Goal: Information Seeking & Learning: Understand process/instructions

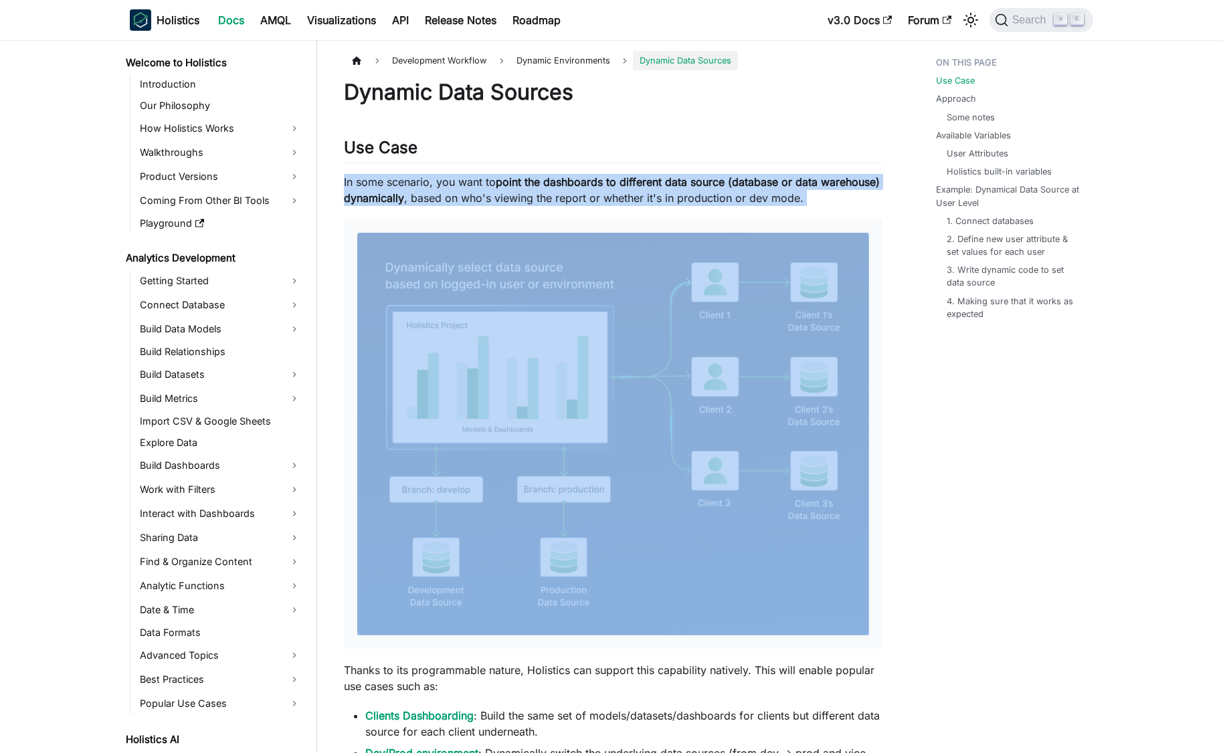
scroll to position [564, 0]
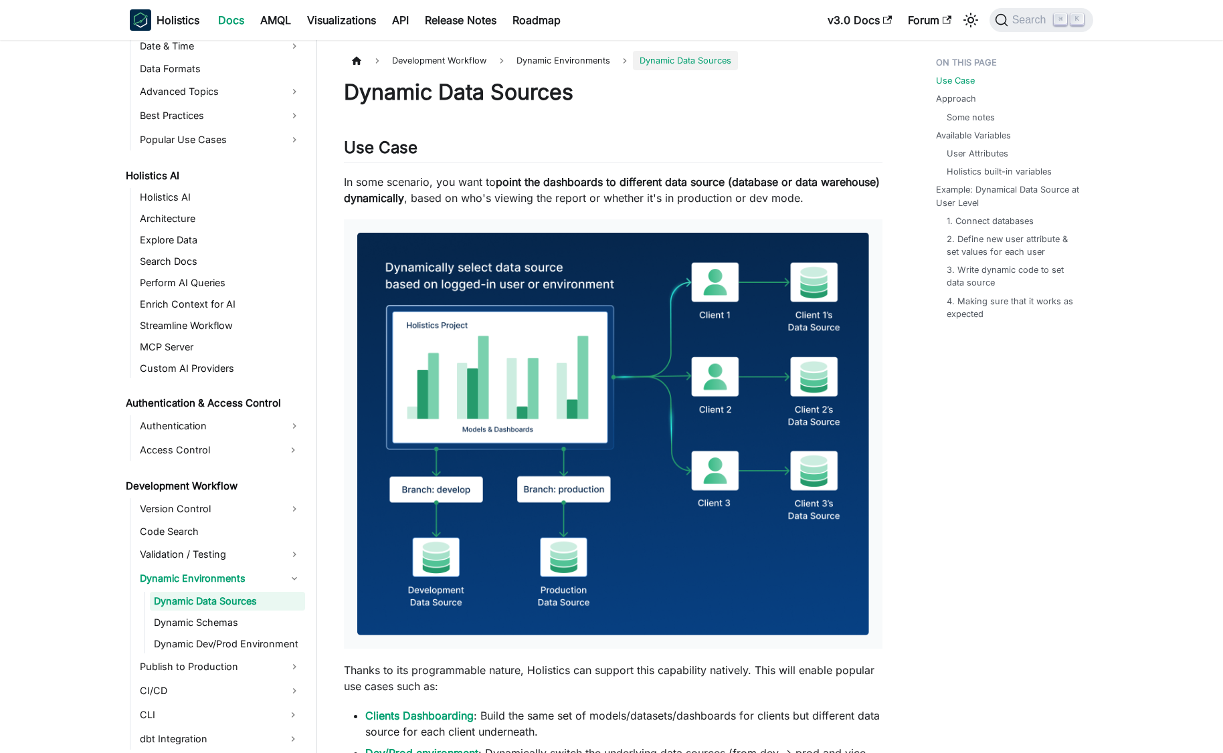
click at [484, 182] on p "In some scenario, you want to point the dashboards to different data source (da…" at bounding box center [613, 190] width 539 height 32
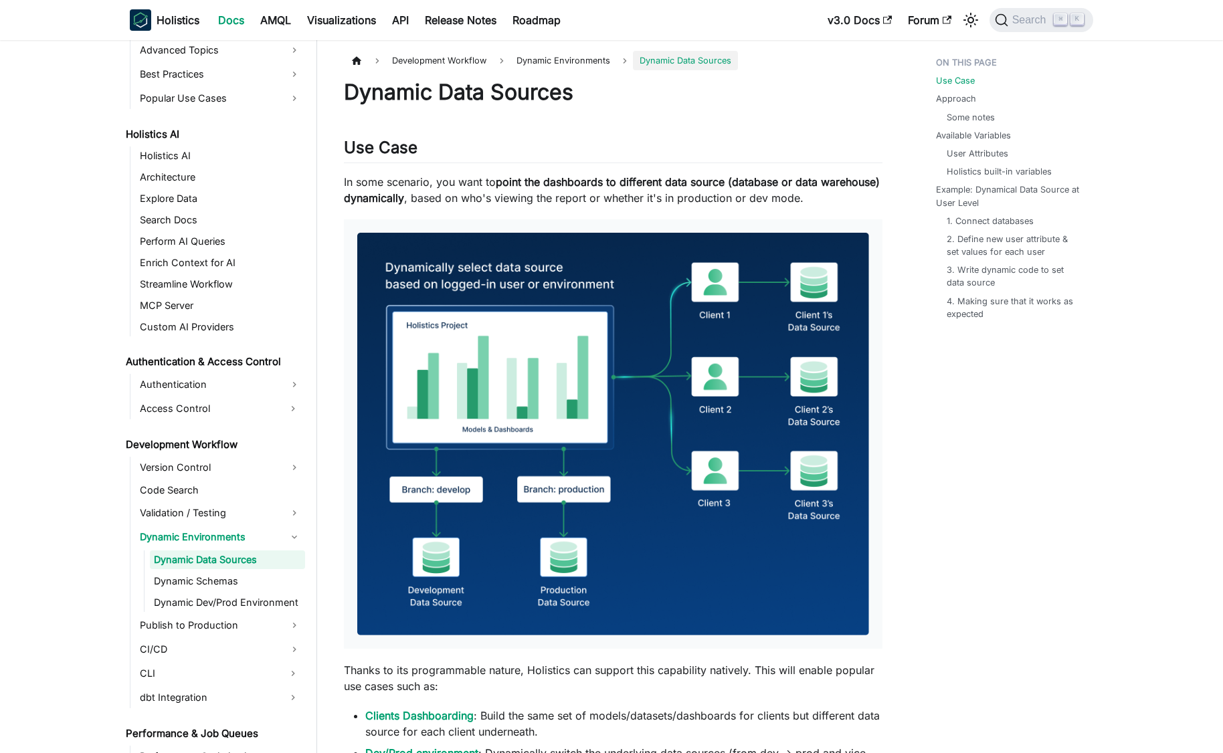
scroll to position [620, 0]
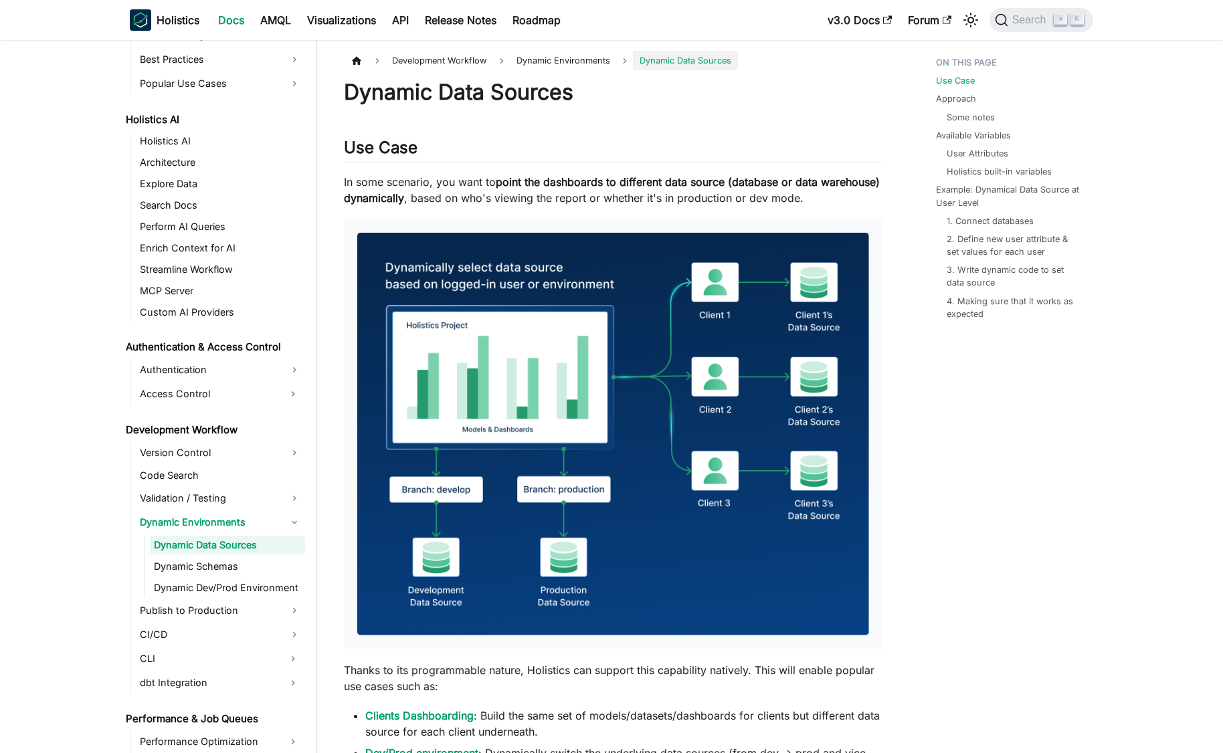
click at [569, 194] on p "In some scenario, you want to point the dashboards to different data source (da…" at bounding box center [613, 190] width 539 height 32
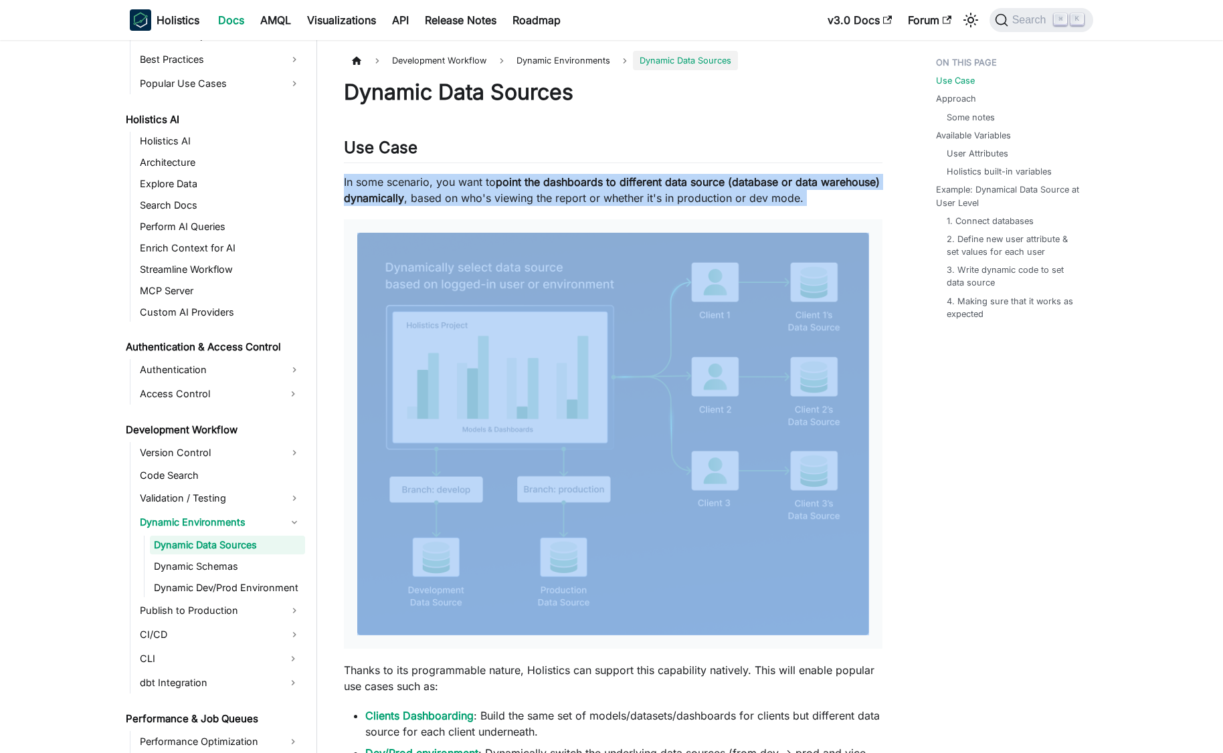
click at [569, 194] on p "In some scenario, you want to point the dashboards to different data source (da…" at bounding box center [613, 190] width 539 height 32
click at [553, 192] on p "In some scenario, you want to point the dashboards to different data source (da…" at bounding box center [613, 190] width 539 height 32
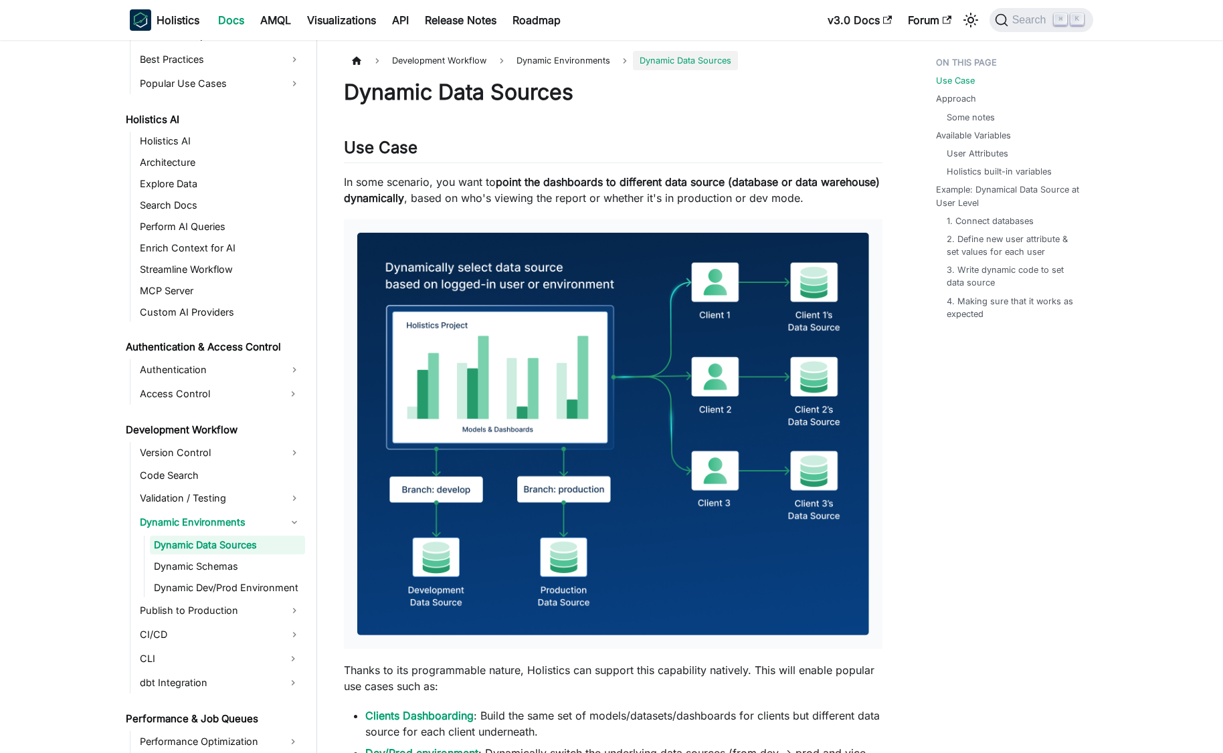
scroll to position [274, 0]
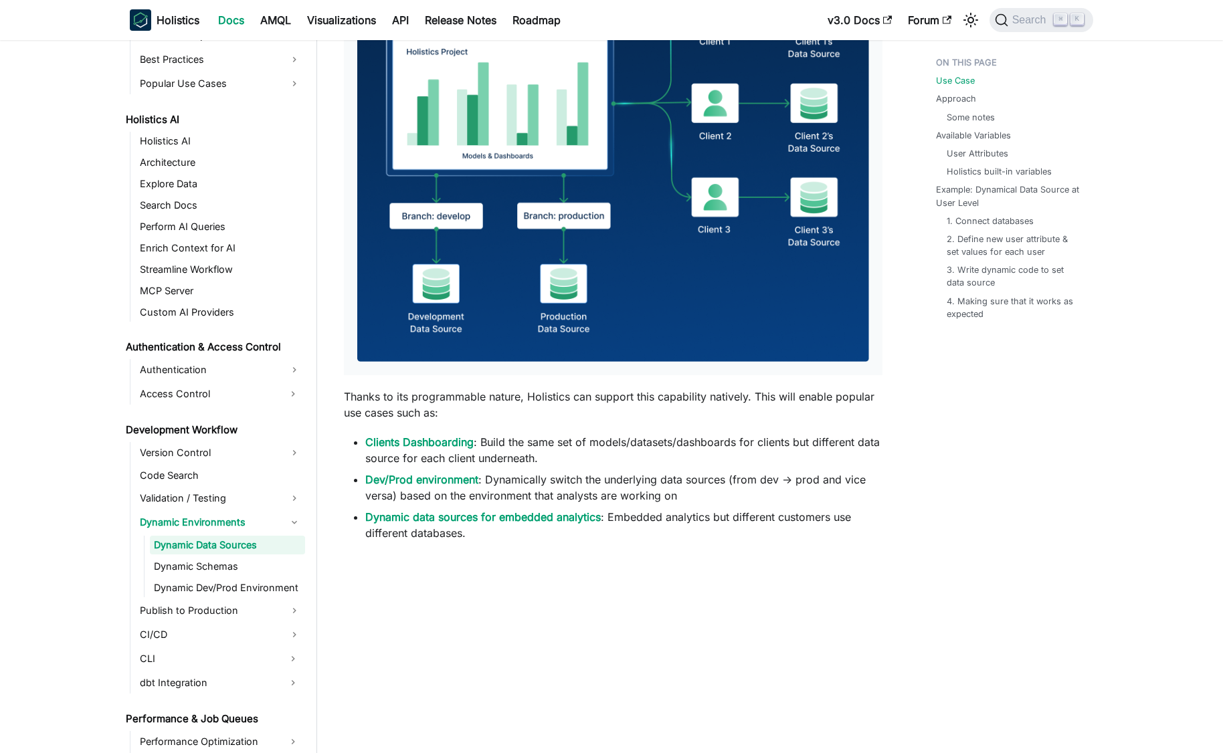
click at [544, 401] on p "Thanks to its programmable nature, Holistics can support this capability native…" at bounding box center [613, 405] width 539 height 32
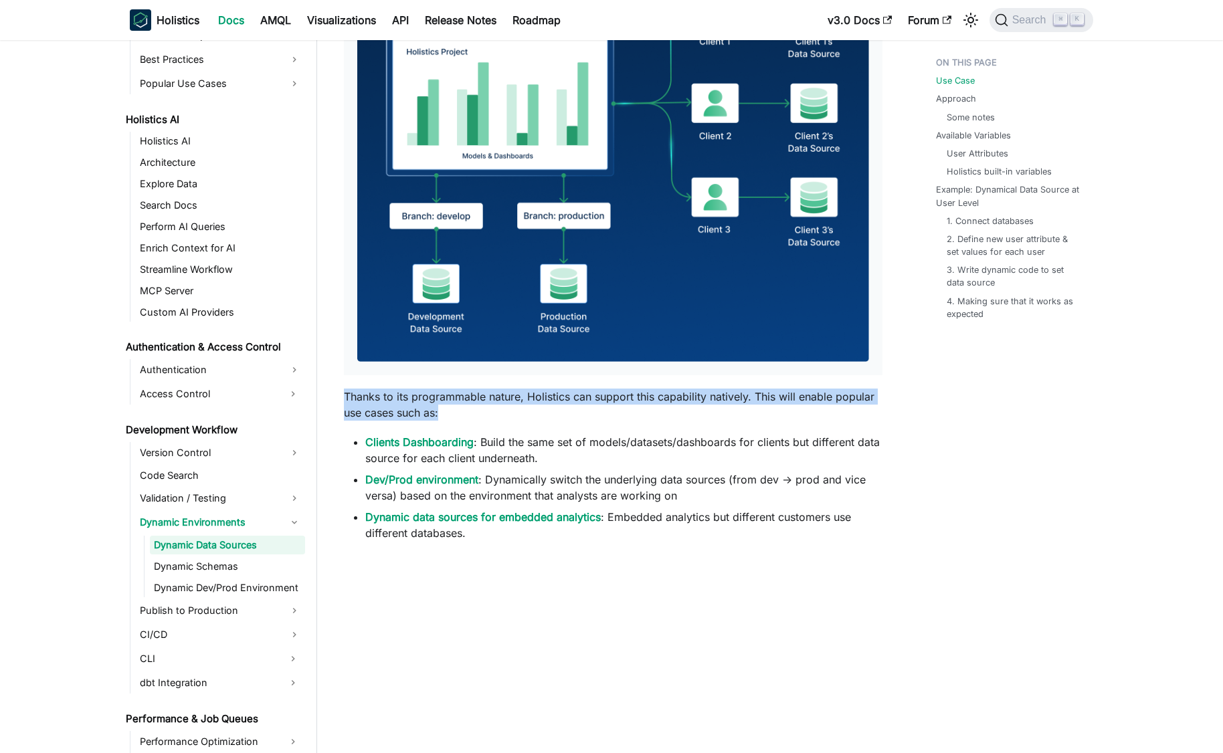
click at [544, 401] on p "Thanks to its programmable nature, Holistics can support this capability native…" at bounding box center [613, 405] width 539 height 32
click at [535, 399] on p "Thanks to its programmable nature, Holistics can support this capability native…" at bounding box center [613, 405] width 539 height 32
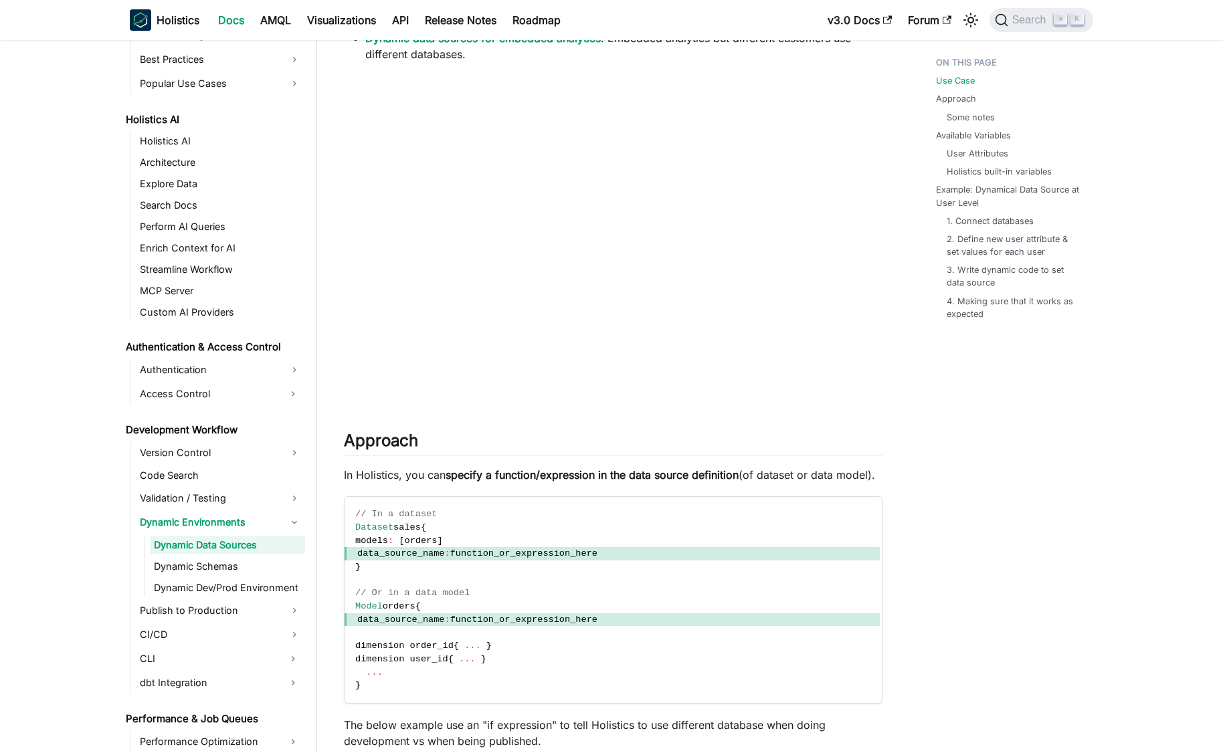
scroll to position [840, 0]
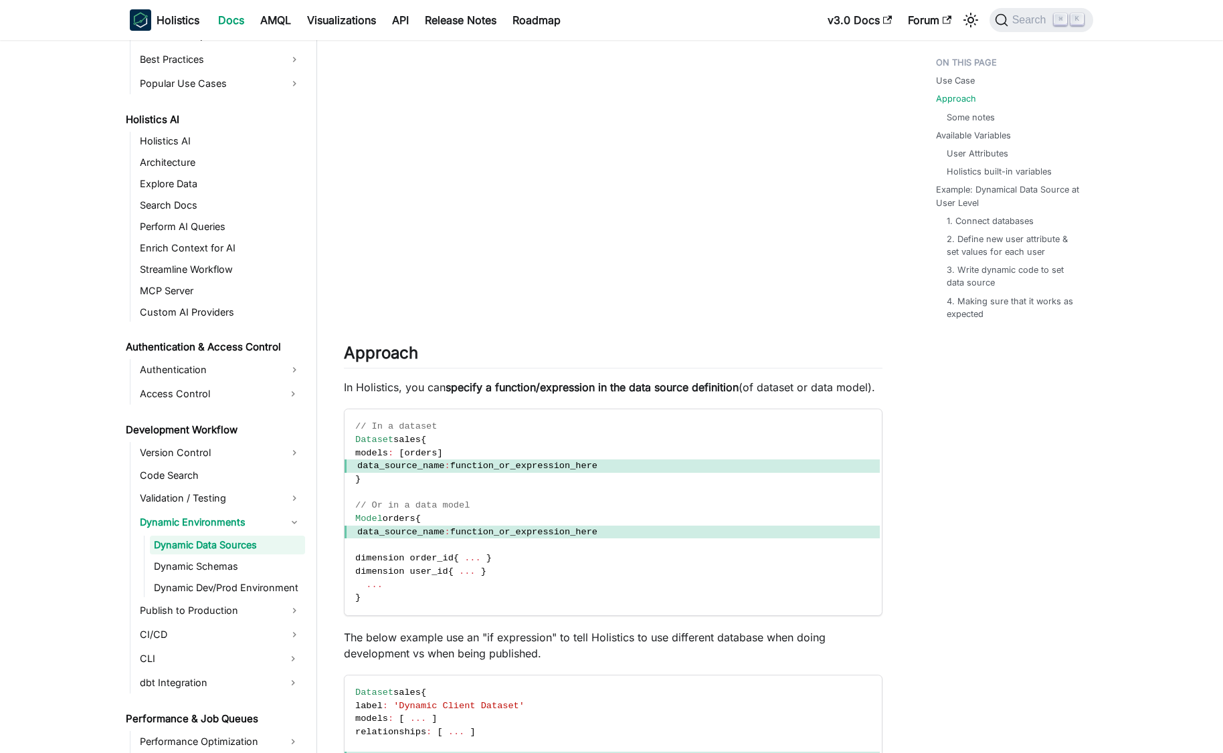
click at [541, 391] on strong "specify a function/expression in the data source definition" at bounding box center [592, 387] width 293 height 13
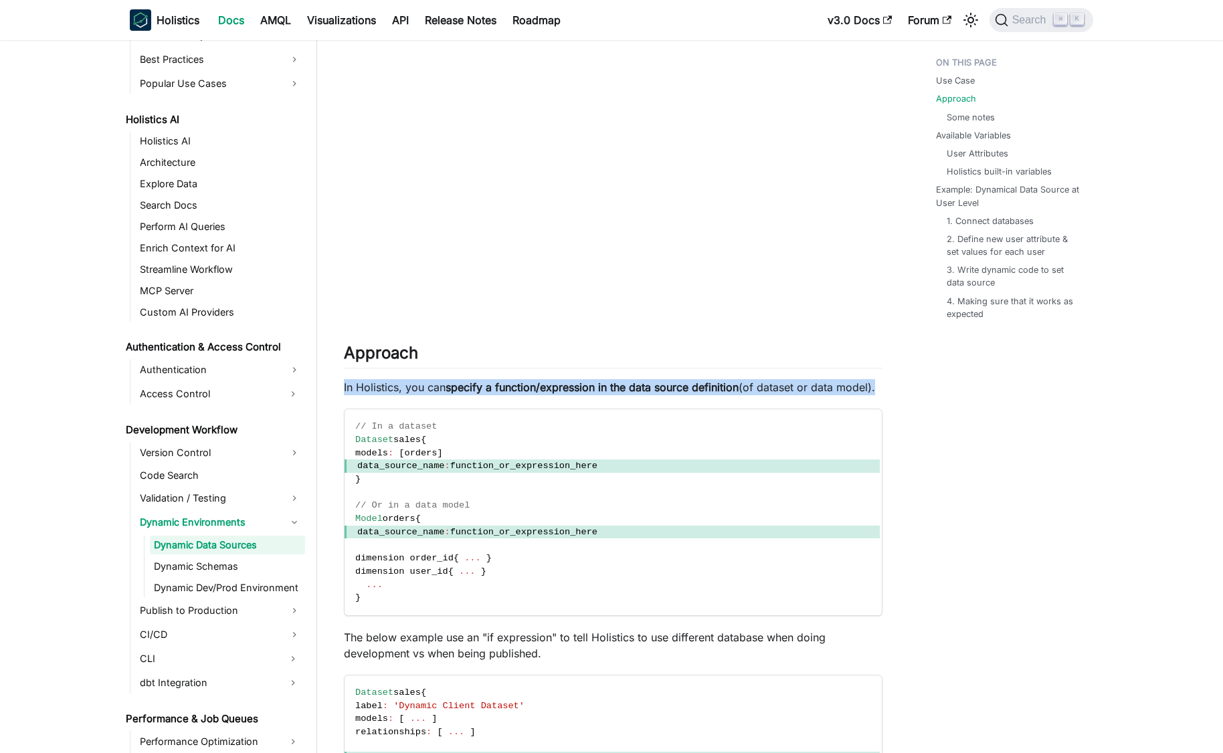
click at [541, 391] on strong "specify a function/expression in the data source definition" at bounding box center [592, 387] width 293 height 13
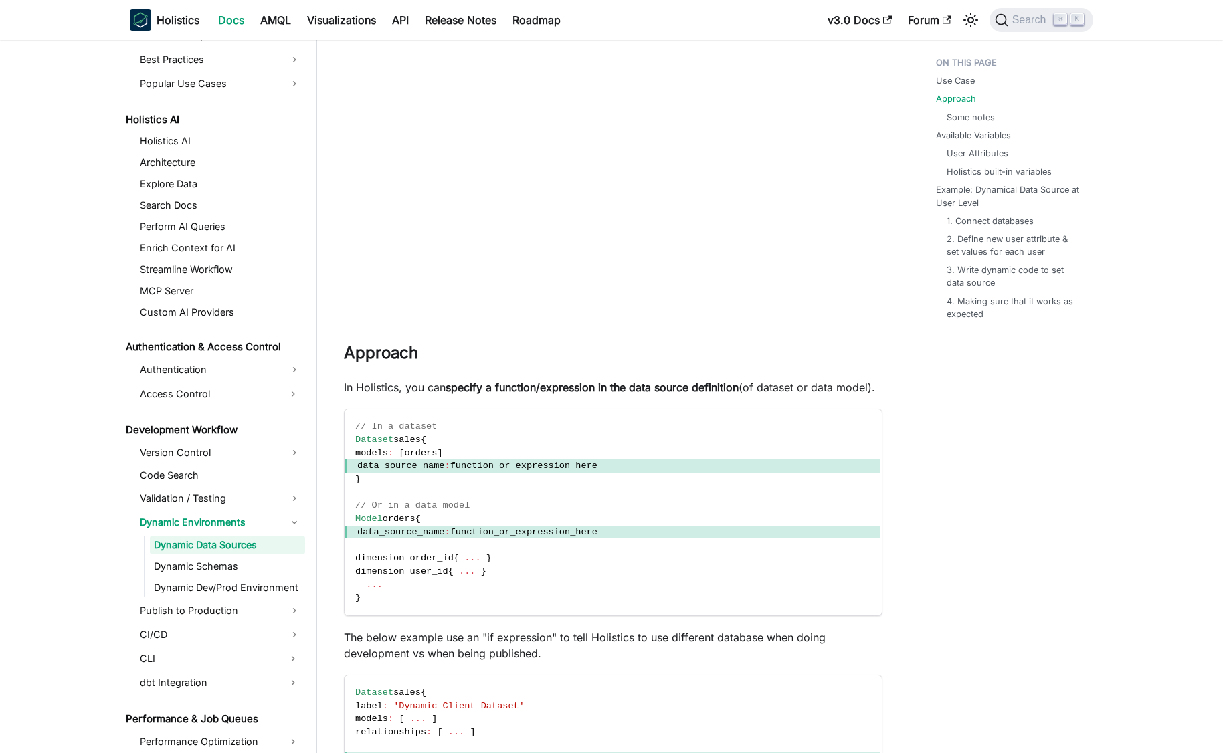
click at [527, 389] on strong "specify a function/expression in the data source definition" at bounding box center [592, 387] width 293 height 13
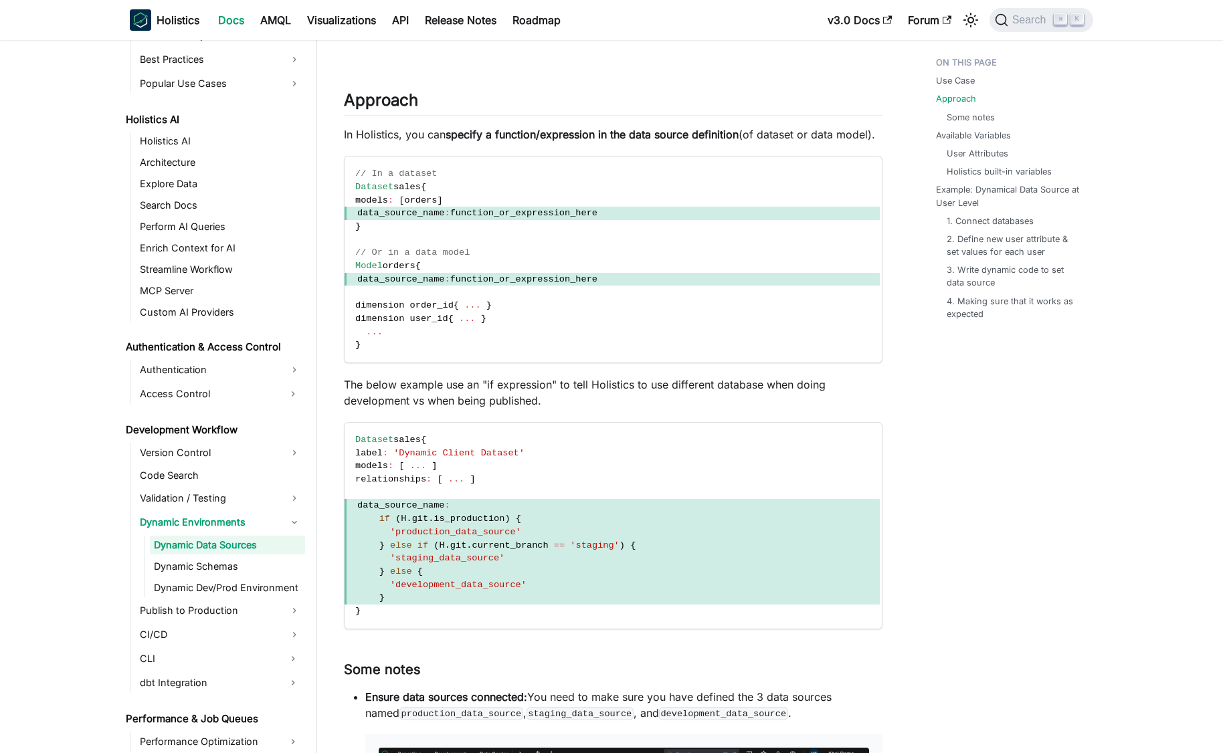
scroll to position [1097, 0]
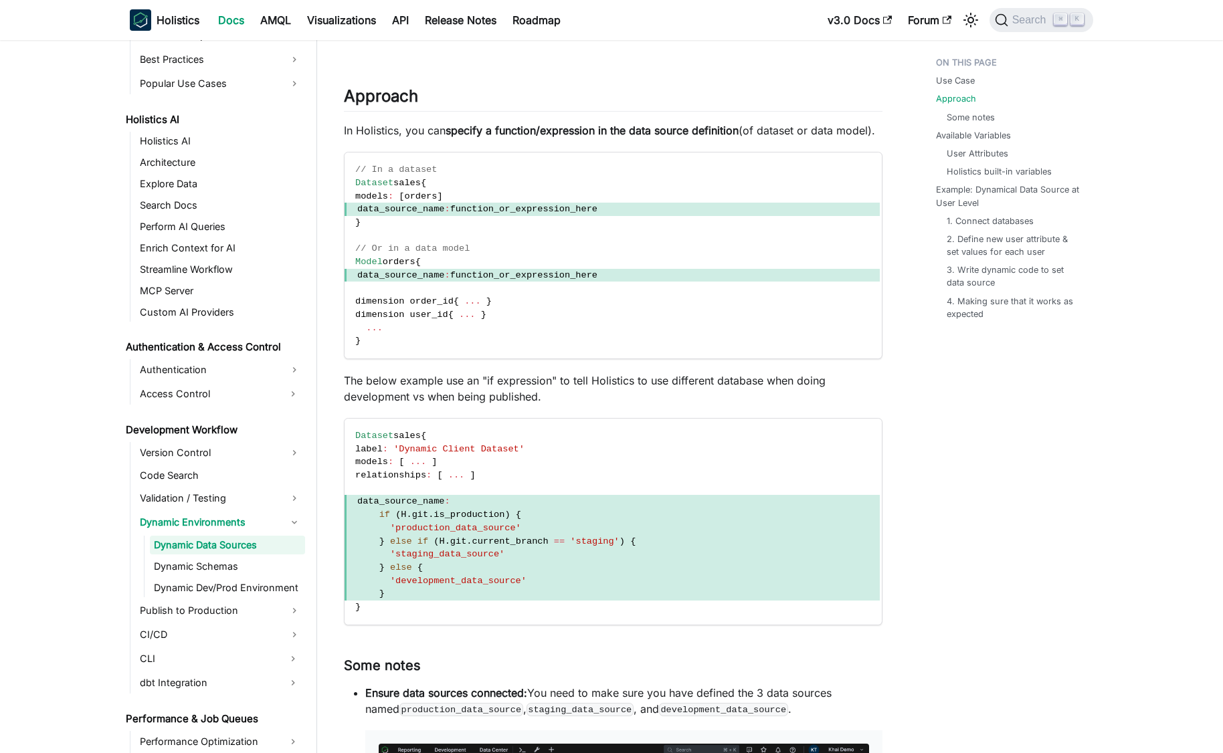
click at [529, 381] on p "The below example use an "if expression" to tell Holistics to use different dat…" at bounding box center [613, 389] width 539 height 32
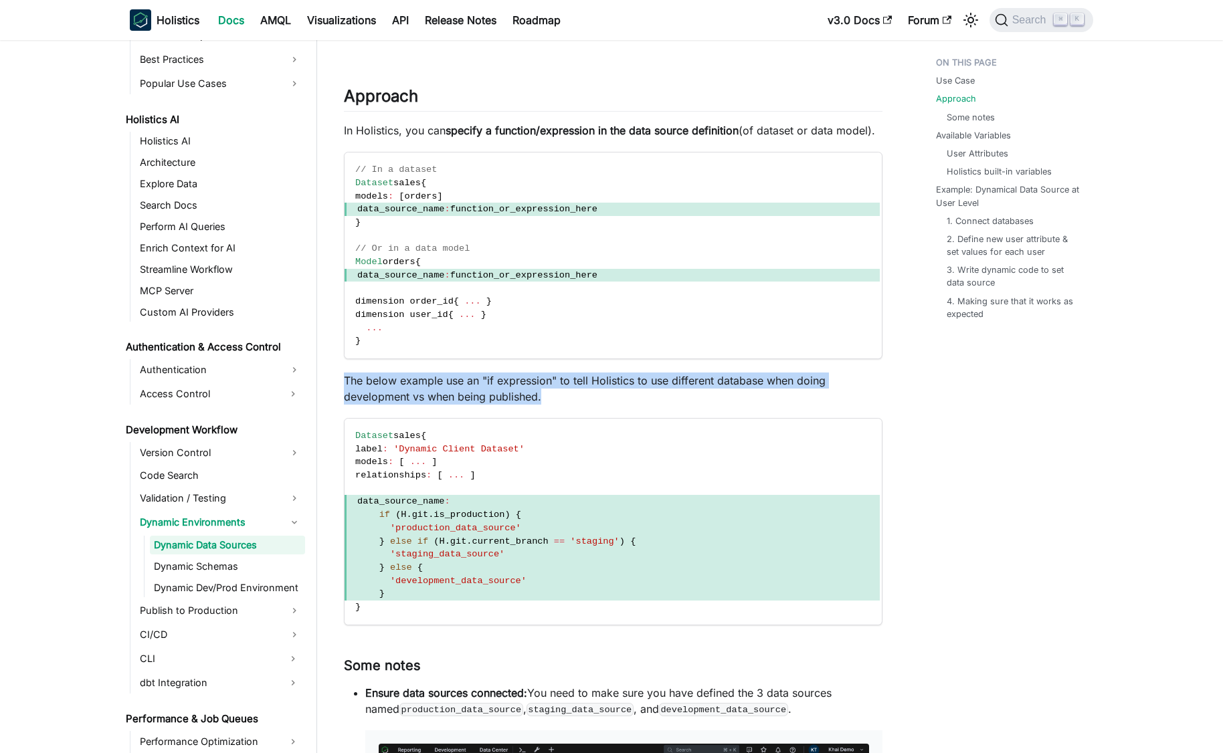
click at [529, 381] on p "The below example use an "if expression" to tell Holistics to use different dat…" at bounding box center [613, 389] width 539 height 32
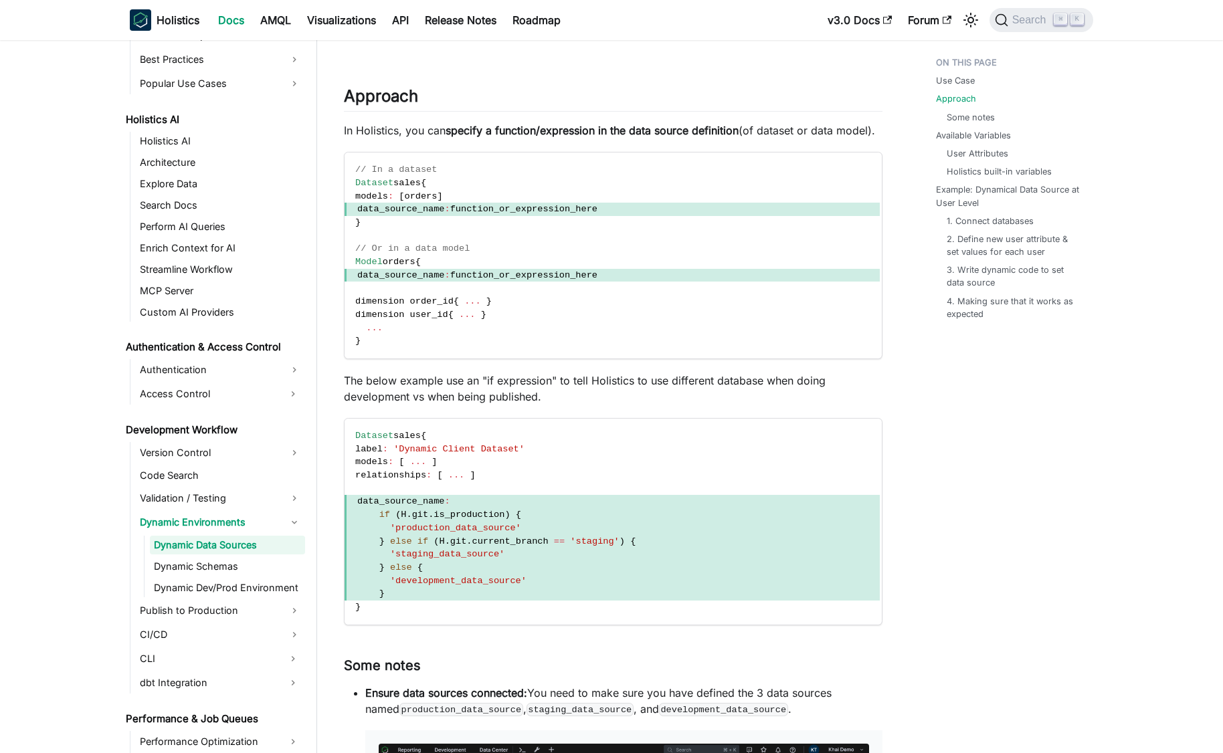
click at [498, 390] on p "The below example use an "if expression" to tell Holistics to use different dat…" at bounding box center [613, 389] width 539 height 32
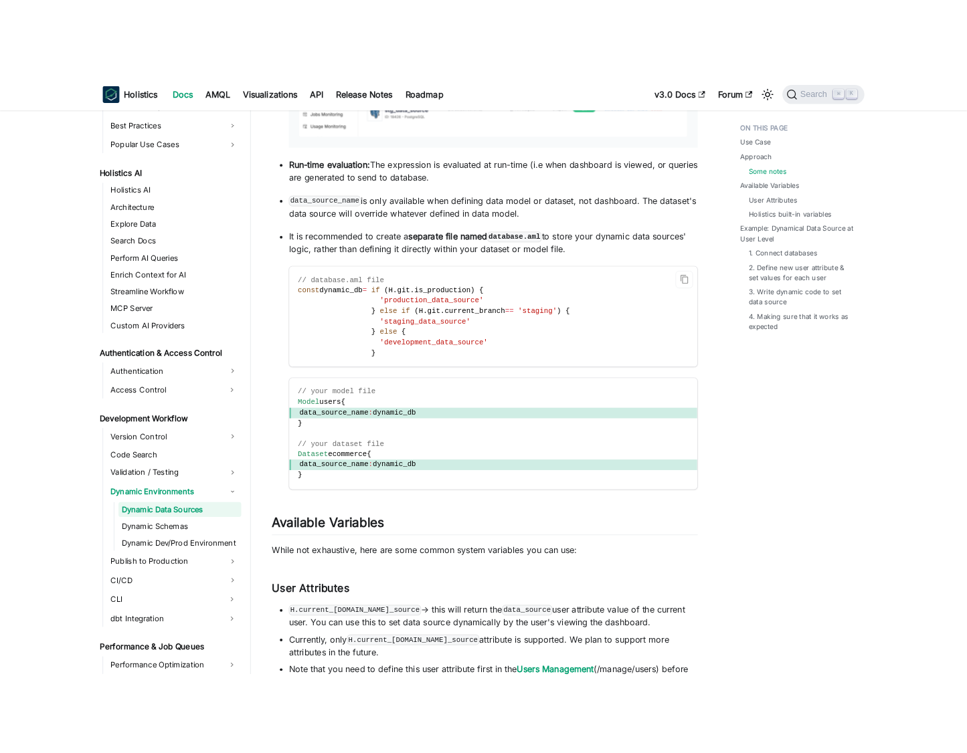
scroll to position [2111, 0]
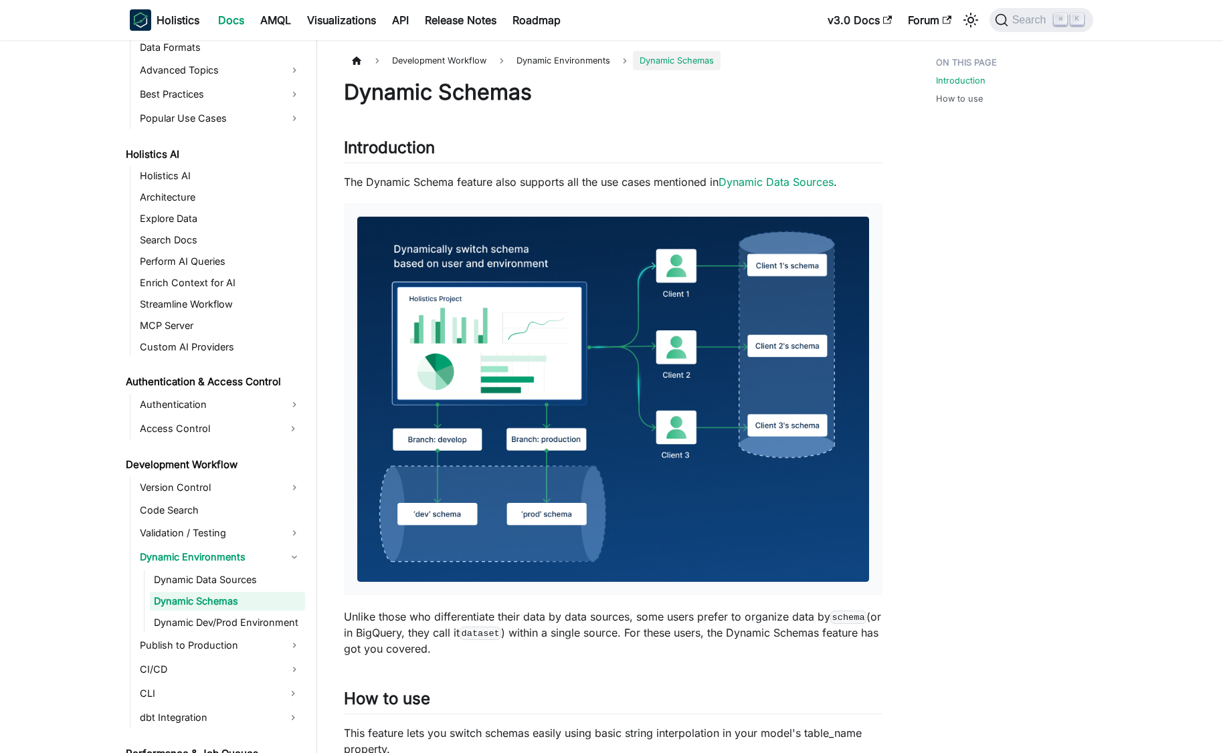
click at [603, 185] on p "The Dynamic Schema feature also supports all the use cases mentioned in Dynamic…" at bounding box center [613, 182] width 539 height 16
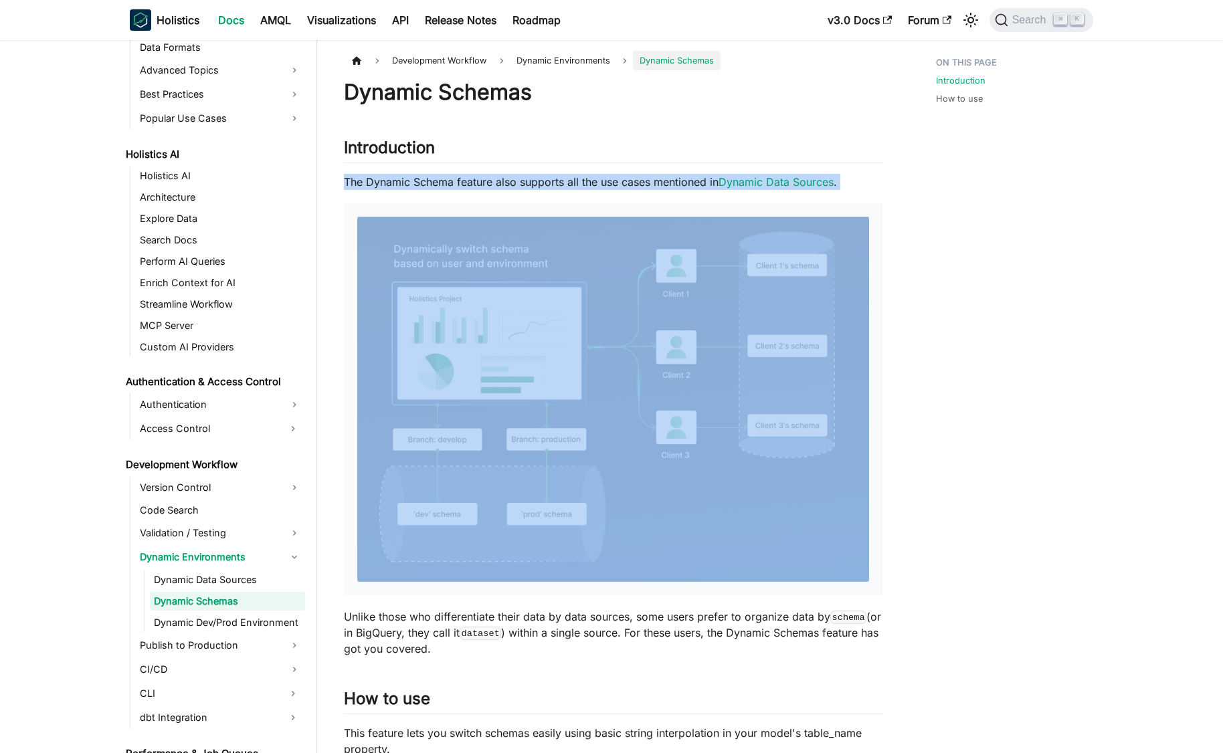
click at [603, 185] on p "The Dynamic Schema feature also supports all the use cases mentioned in Dynamic…" at bounding box center [613, 182] width 539 height 16
click at [588, 184] on p "The Dynamic Schema feature also supports all the use cases mentioned in Dynamic…" at bounding box center [613, 182] width 539 height 16
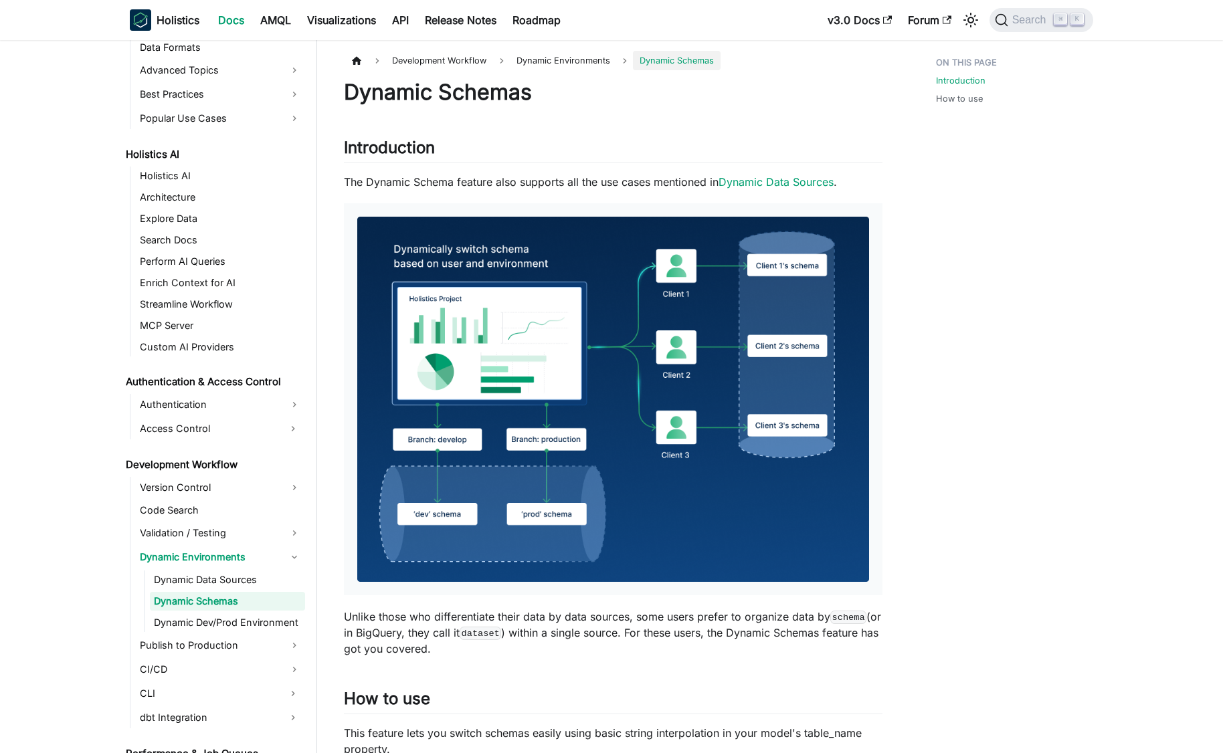
click at [584, 186] on p "The Dynamic Schema feature also supports all the use cases mentioned in Dynamic…" at bounding box center [613, 182] width 539 height 16
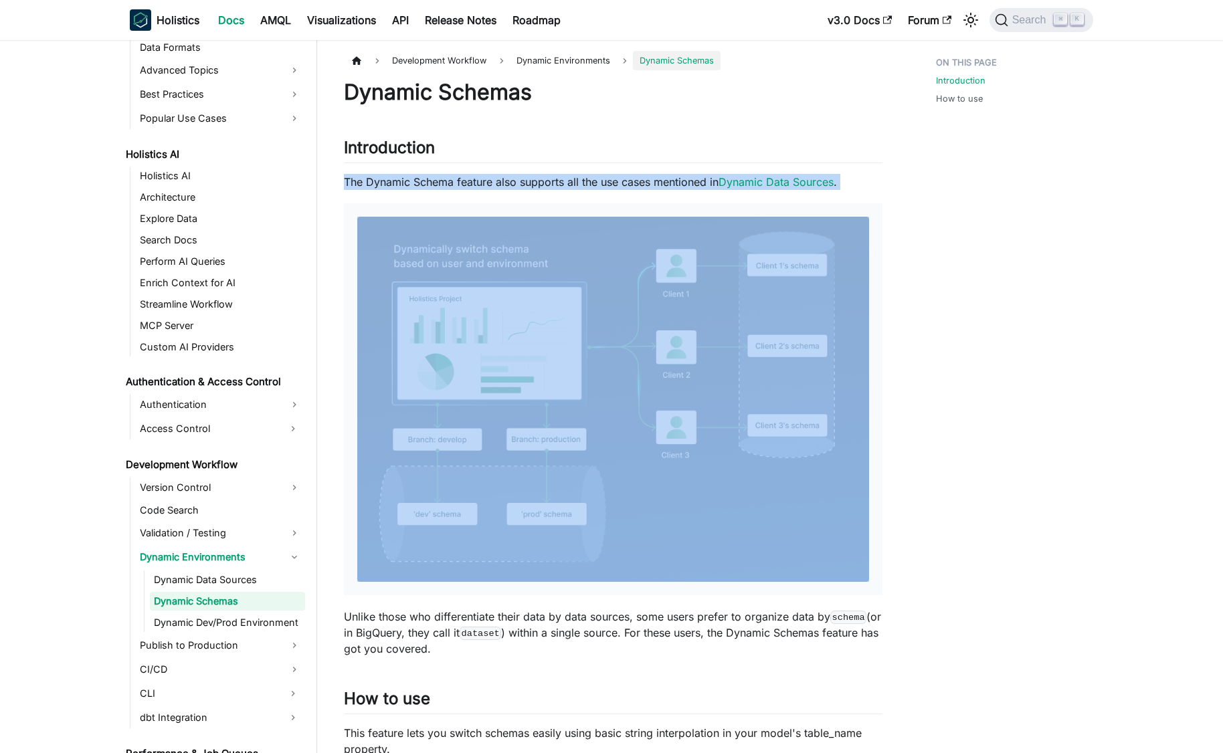
click at [584, 186] on p "The Dynamic Schema feature also supports all the use cases mentioned in Dynamic…" at bounding box center [613, 182] width 539 height 16
click at [567, 182] on p "The Dynamic Schema feature also supports all the use cases mentioned in Dynamic…" at bounding box center [613, 182] width 539 height 16
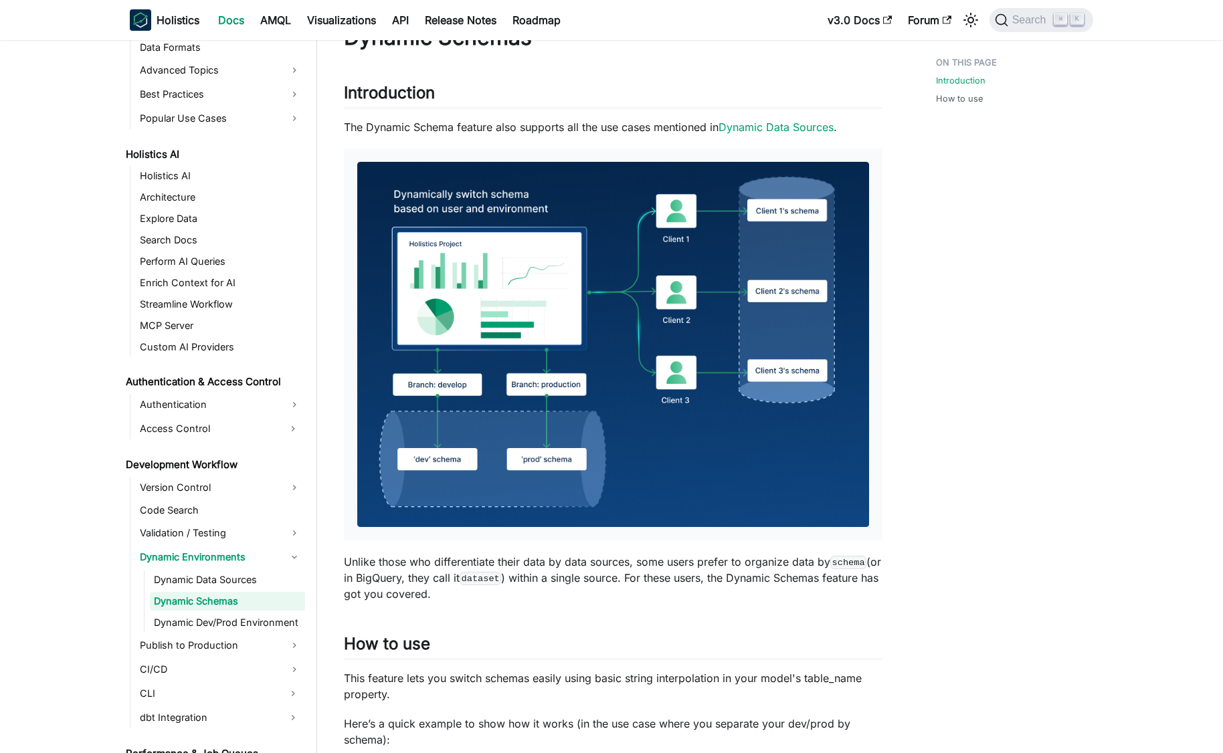
scroll to position [273, 0]
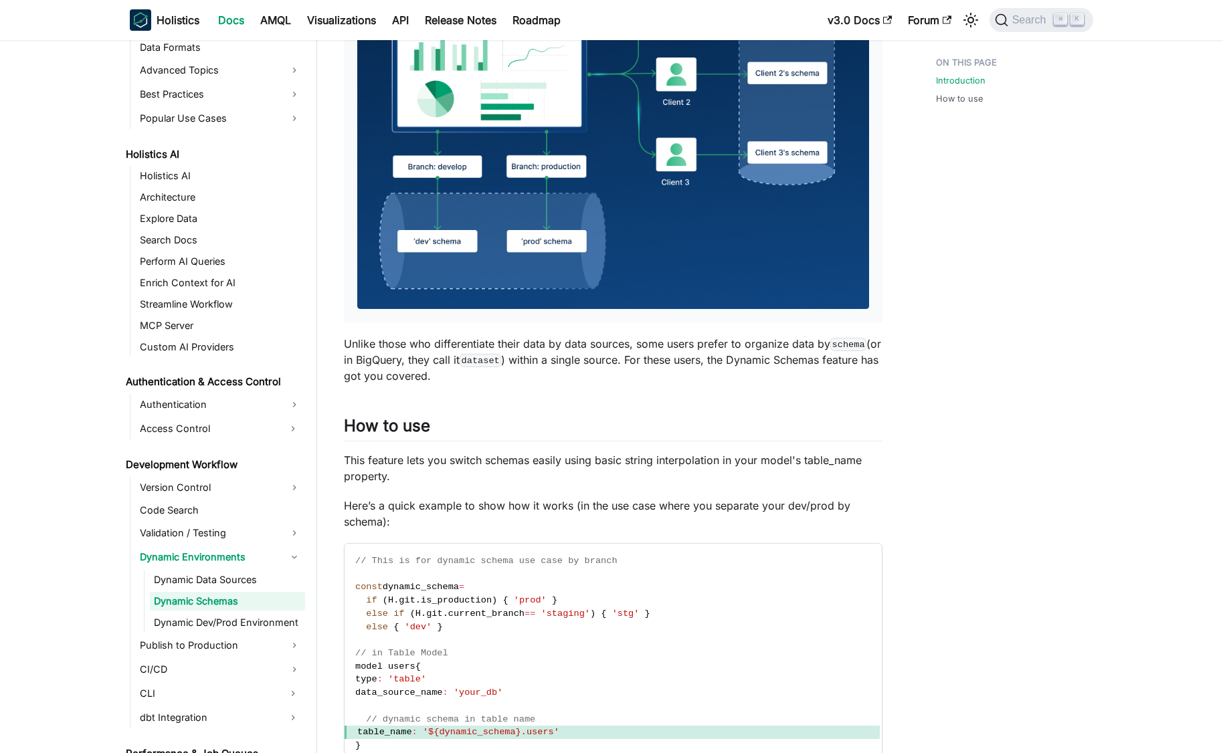
click at [537, 348] on p "Unlike those who differentiate their data by data sources, some users prefer to…" at bounding box center [613, 360] width 539 height 48
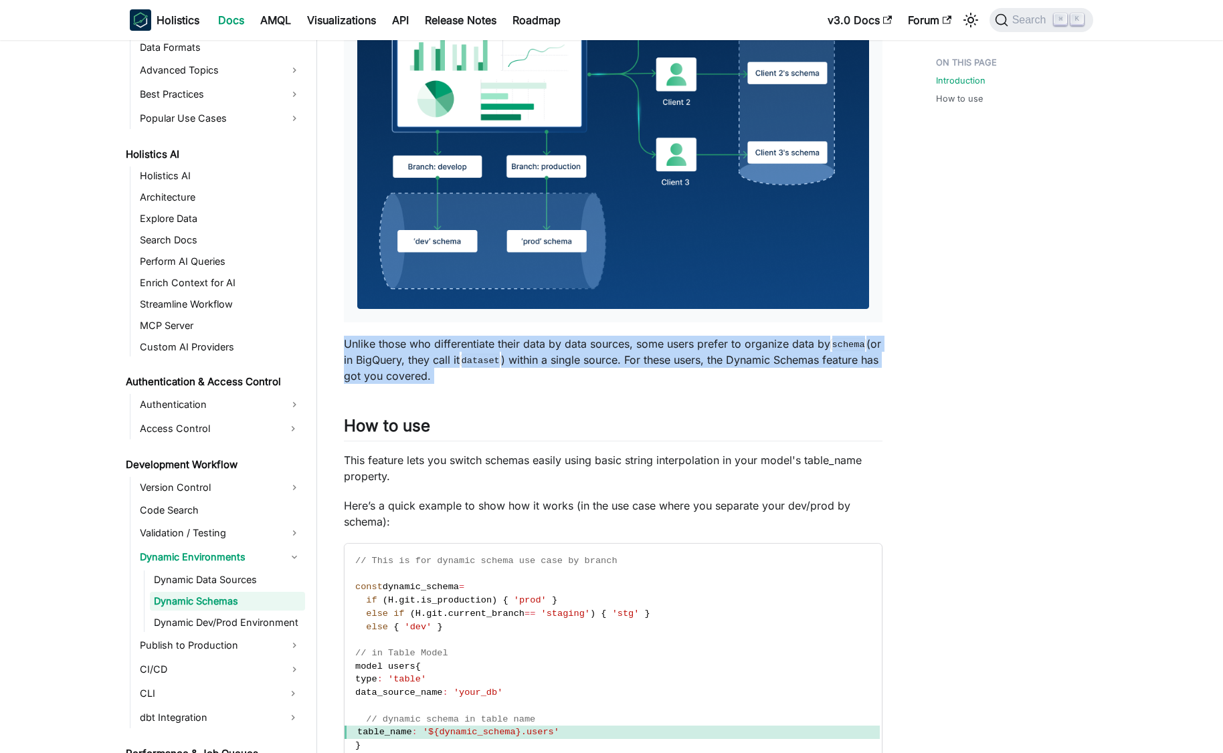
click at [537, 348] on p "Unlike those who differentiate their data by data sources, some users prefer to…" at bounding box center [613, 360] width 539 height 48
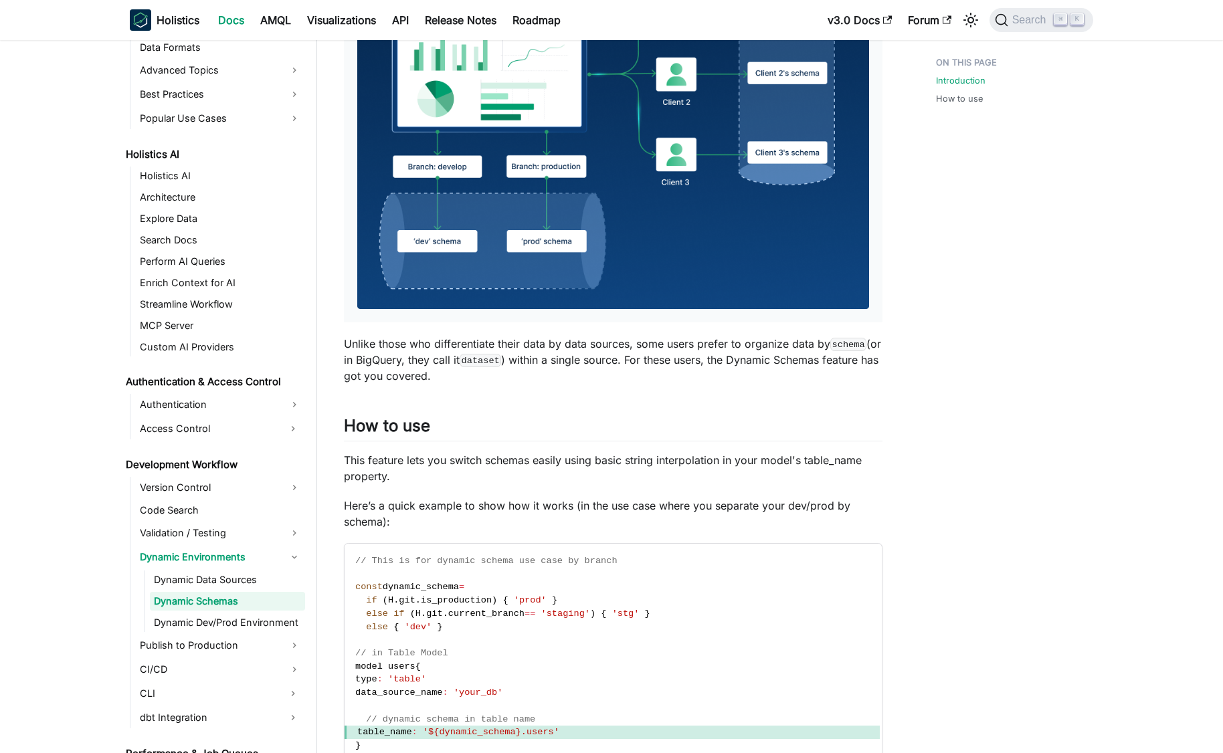
click at [527, 346] on p "Unlike those who differentiate their data by data sources, some users prefer to…" at bounding box center [613, 360] width 539 height 48
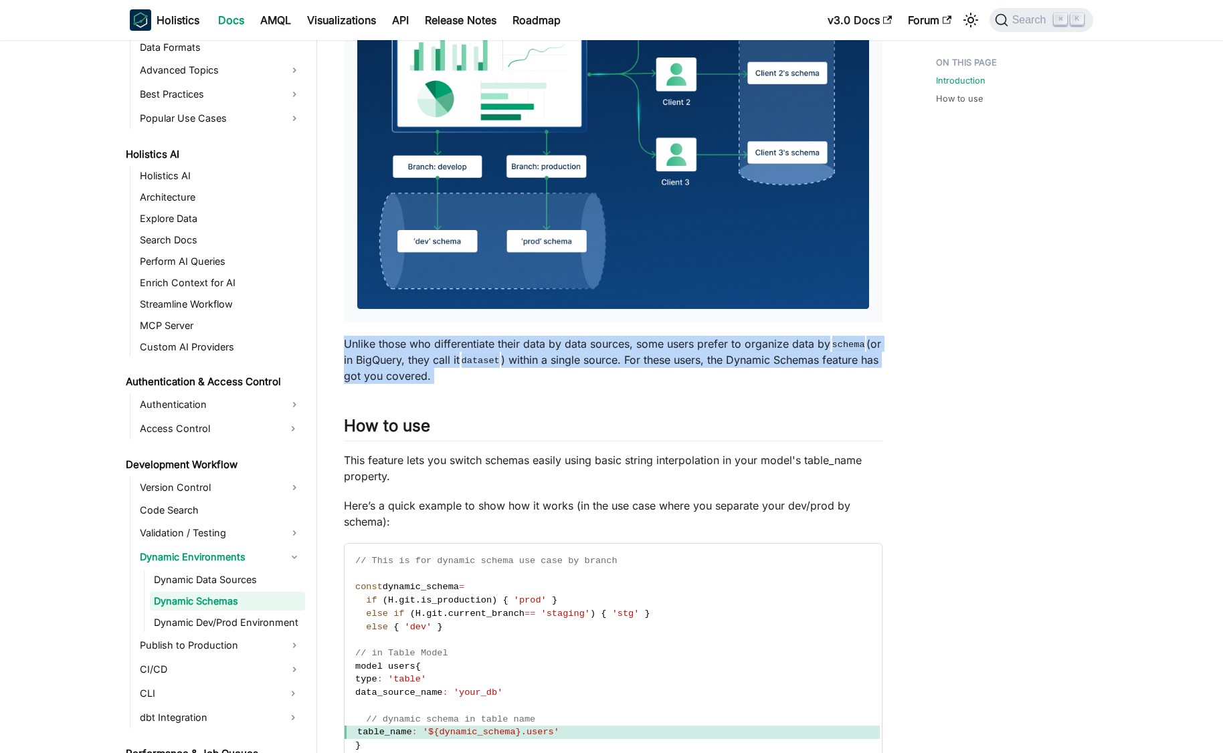
click at [527, 346] on p "Unlike those who differentiate their data by data sources, some users prefer to…" at bounding box center [613, 360] width 539 height 48
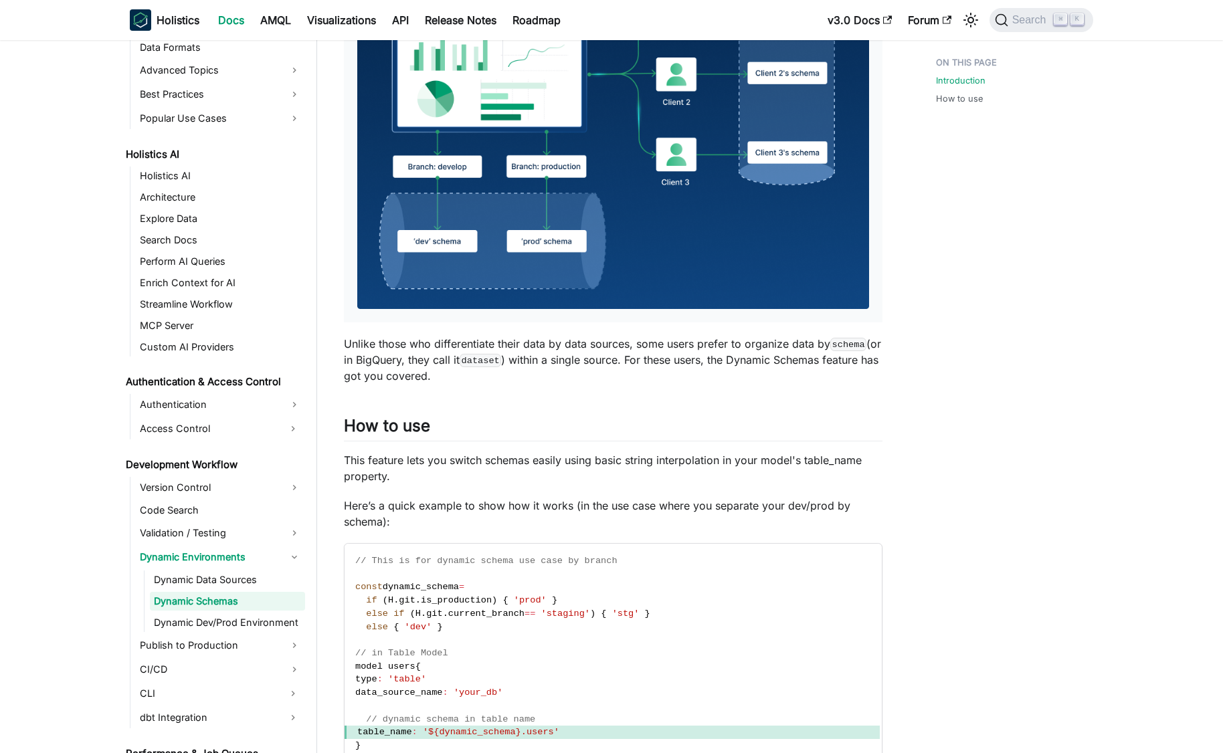
click at [516, 345] on p "Unlike those who differentiate their data by data sources, some users prefer to…" at bounding box center [613, 360] width 539 height 48
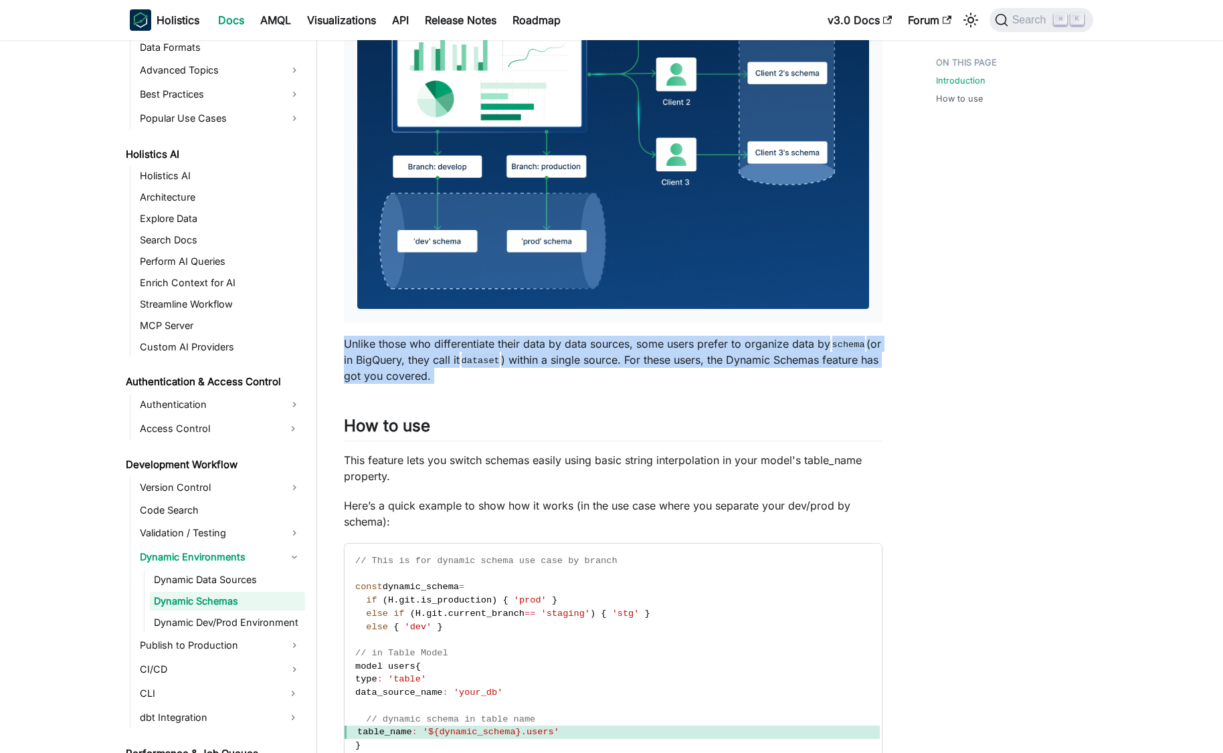
drag, startPoint x: 516, startPoint y: 345, endPoint x: 525, endPoint y: 345, distance: 8.7
click at [517, 345] on p "Unlike those who differentiate their data by data sources, some users prefer to…" at bounding box center [613, 360] width 539 height 48
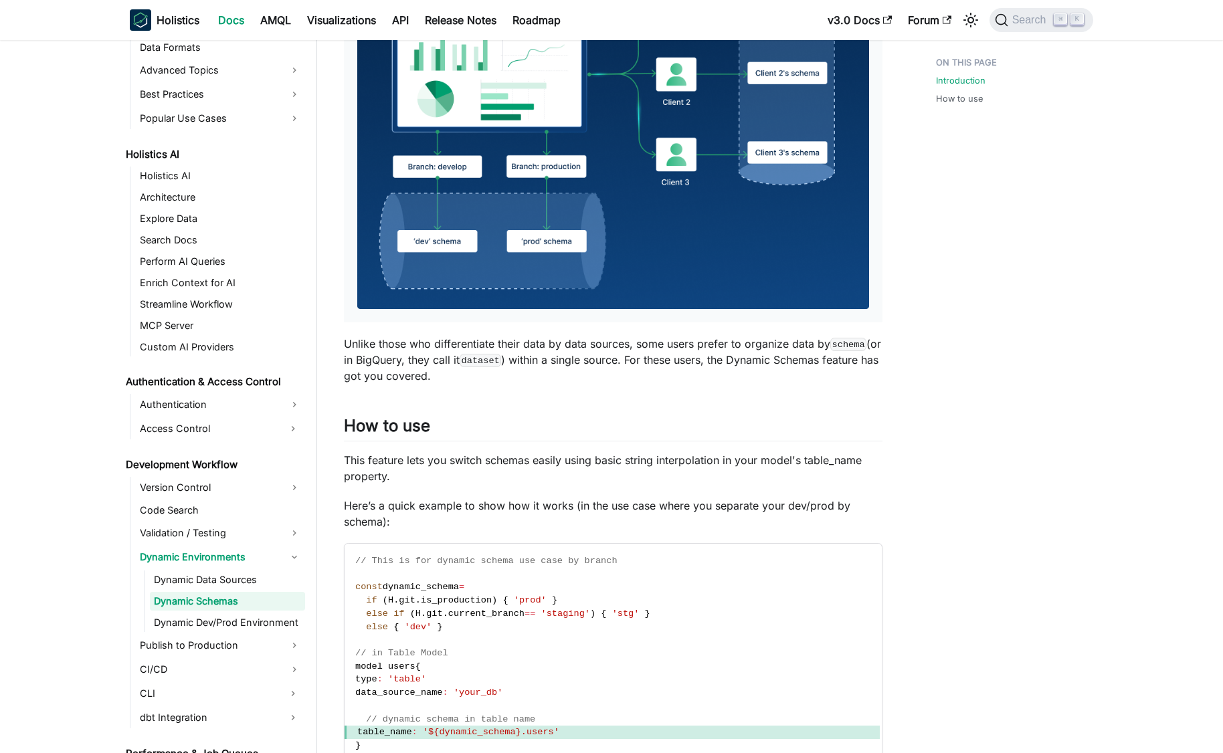
click at [531, 345] on p "Unlike those who differentiate their data by data sources, some users prefer to…" at bounding box center [613, 360] width 539 height 48
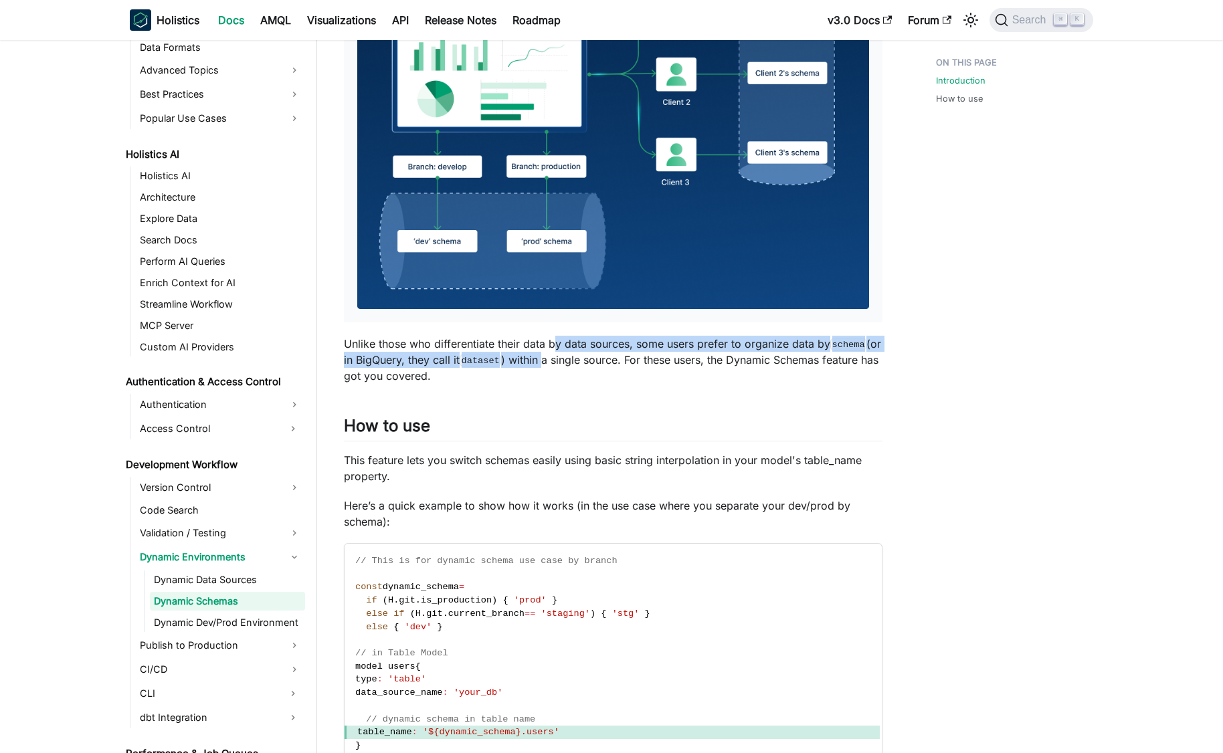
drag, startPoint x: 555, startPoint y: 343, endPoint x: 564, endPoint y: 363, distance: 22.1
click at [564, 363] on p "Unlike those who differentiate their data by data sources, some users prefer to…" at bounding box center [613, 360] width 539 height 48
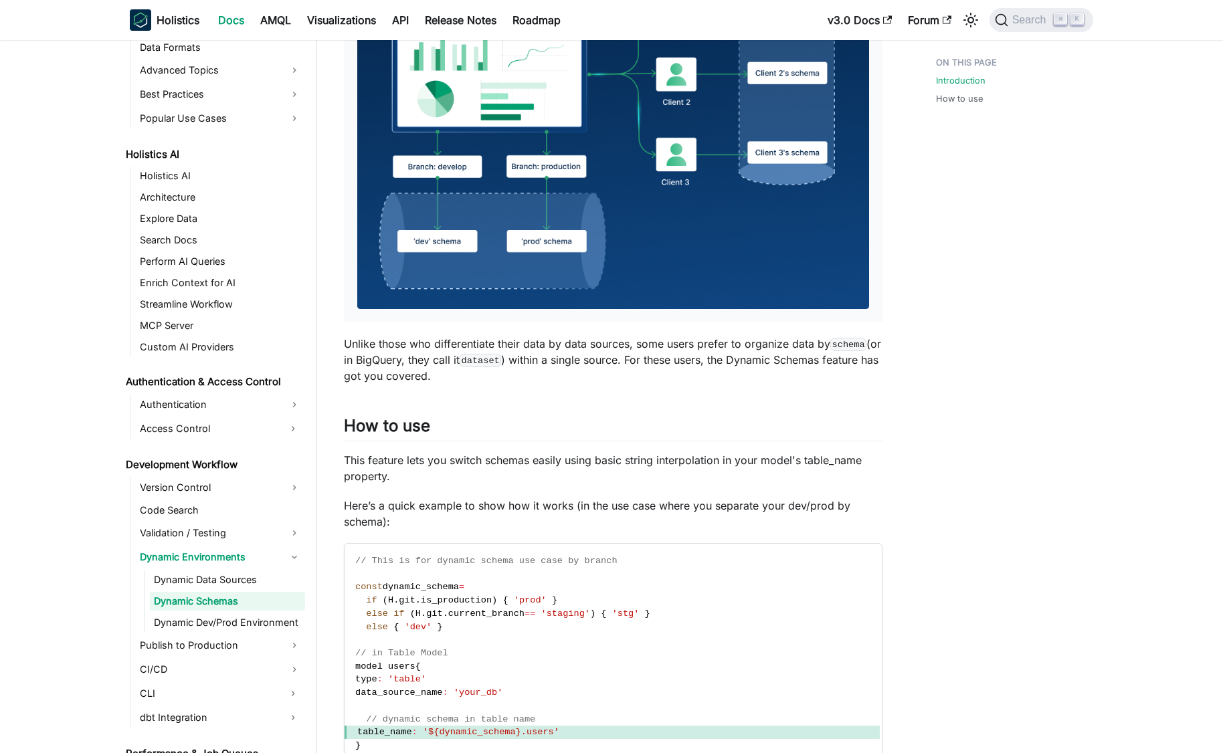
click at [564, 363] on p "Unlike those who differentiate their data by data sources, some users prefer to…" at bounding box center [613, 360] width 539 height 48
click at [575, 464] on p "This feature lets you switch schemas easily using basic string interpolation in…" at bounding box center [613, 468] width 539 height 32
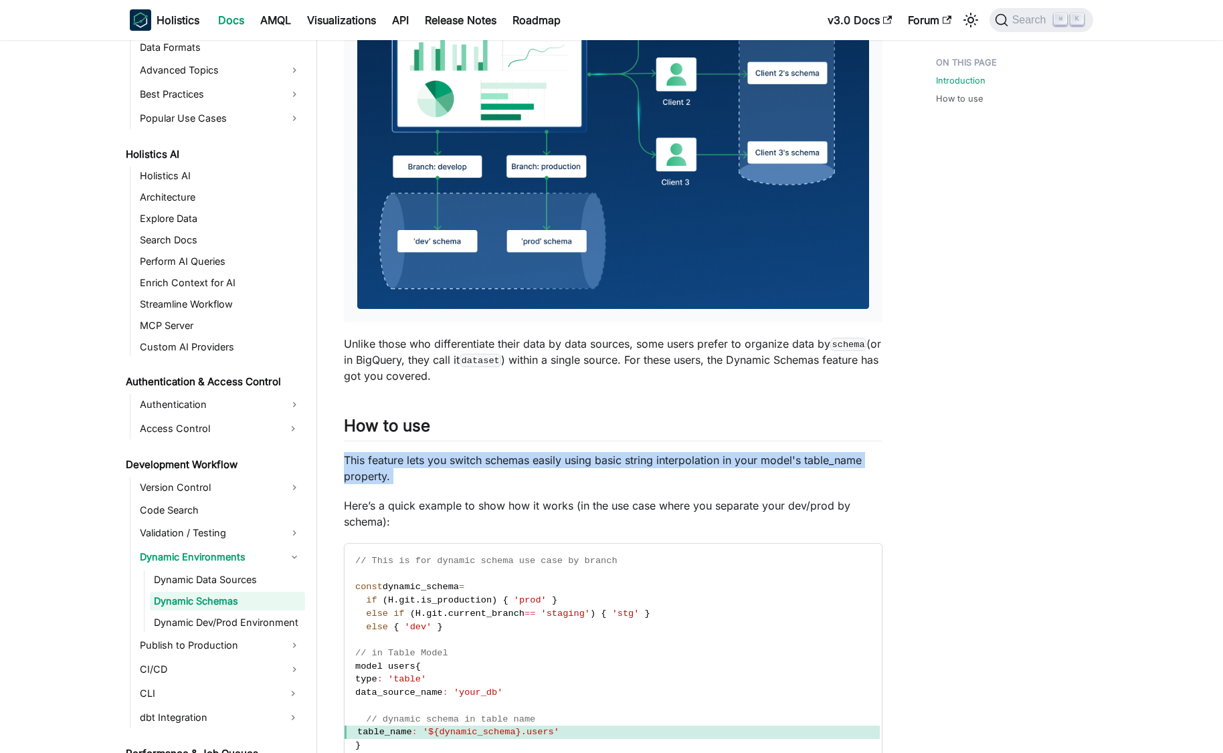
click at [575, 464] on p "This feature lets you switch schemas easily using basic string interpolation in…" at bounding box center [613, 468] width 539 height 32
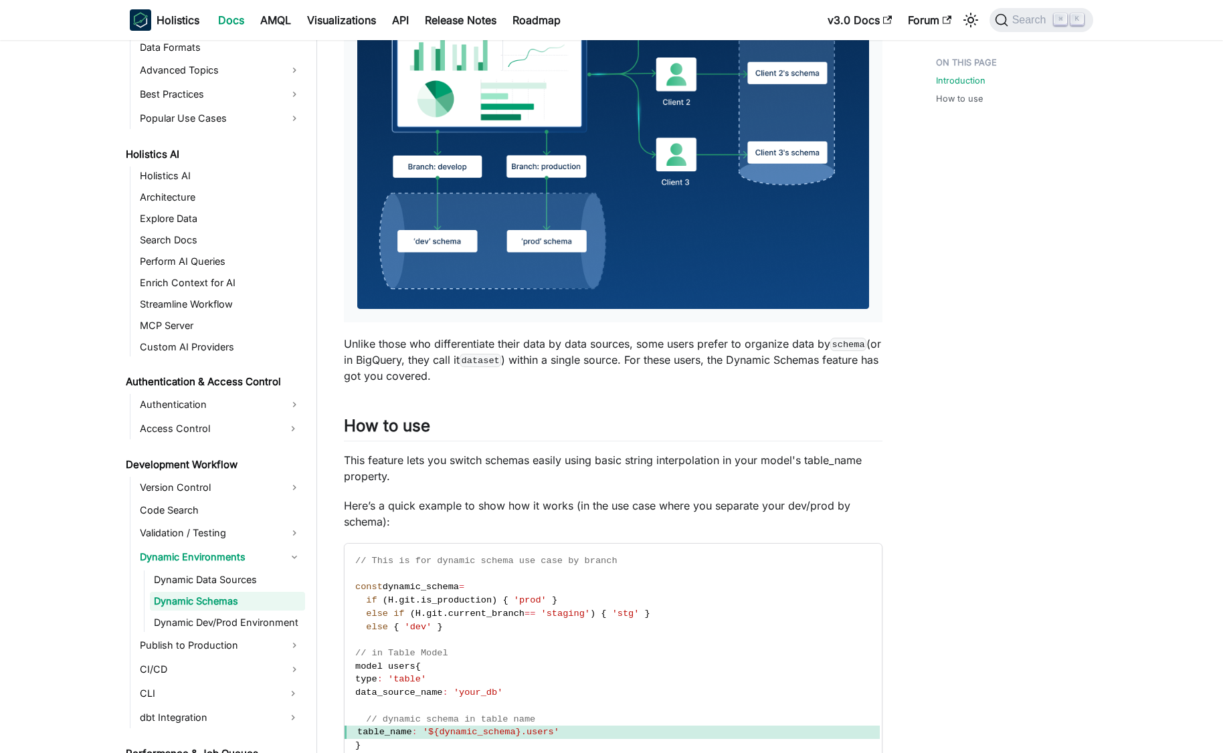
click at [563, 461] on p "This feature lets you switch schemas easily using basic string interpolation in…" at bounding box center [613, 468] width 539 height 32
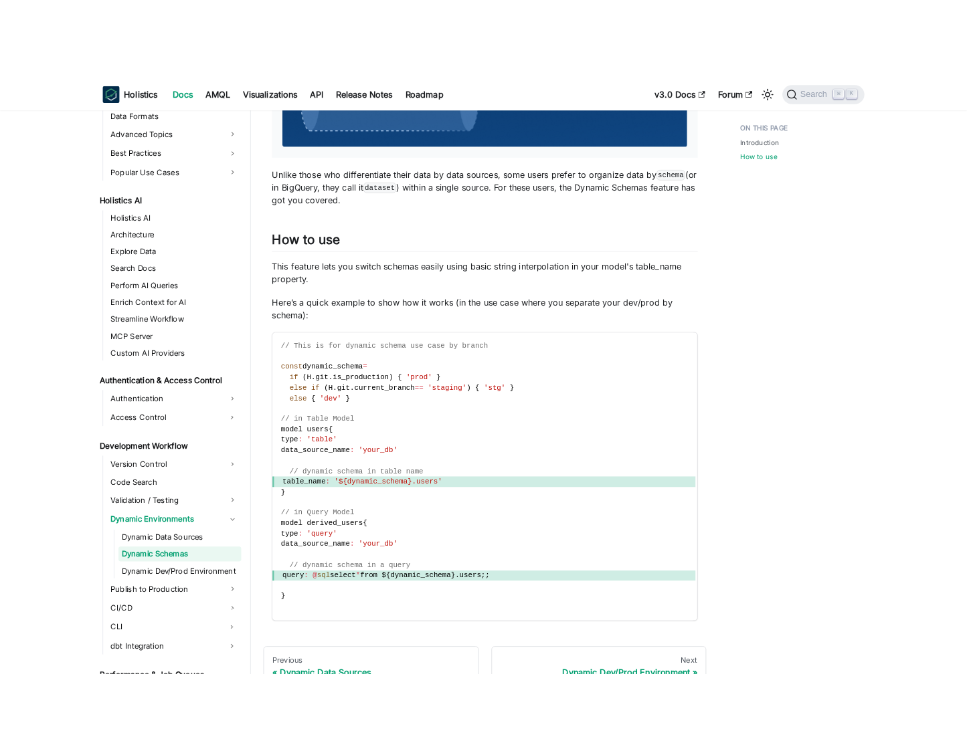
scroll to position [510, 0]
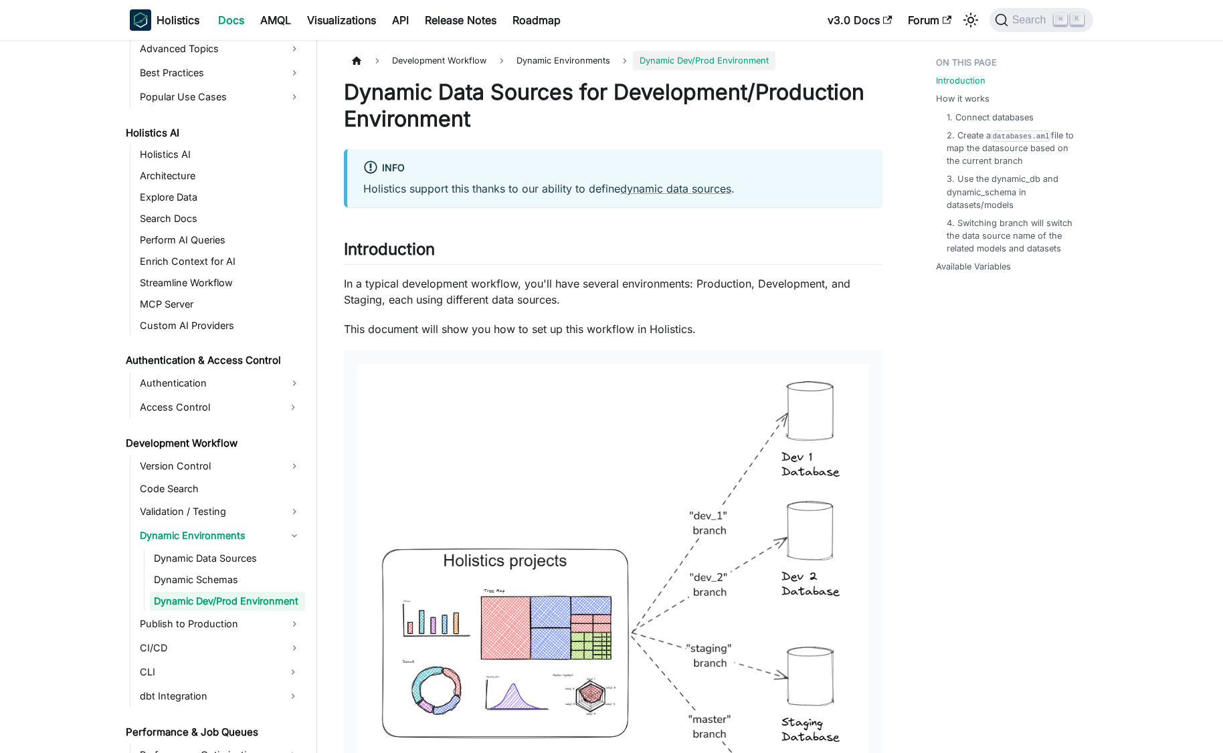
click at [449, 280] on p "In a typical development workflow, you'll have several environments: Production…" at bounding box center [613, 292] width 539 height 32
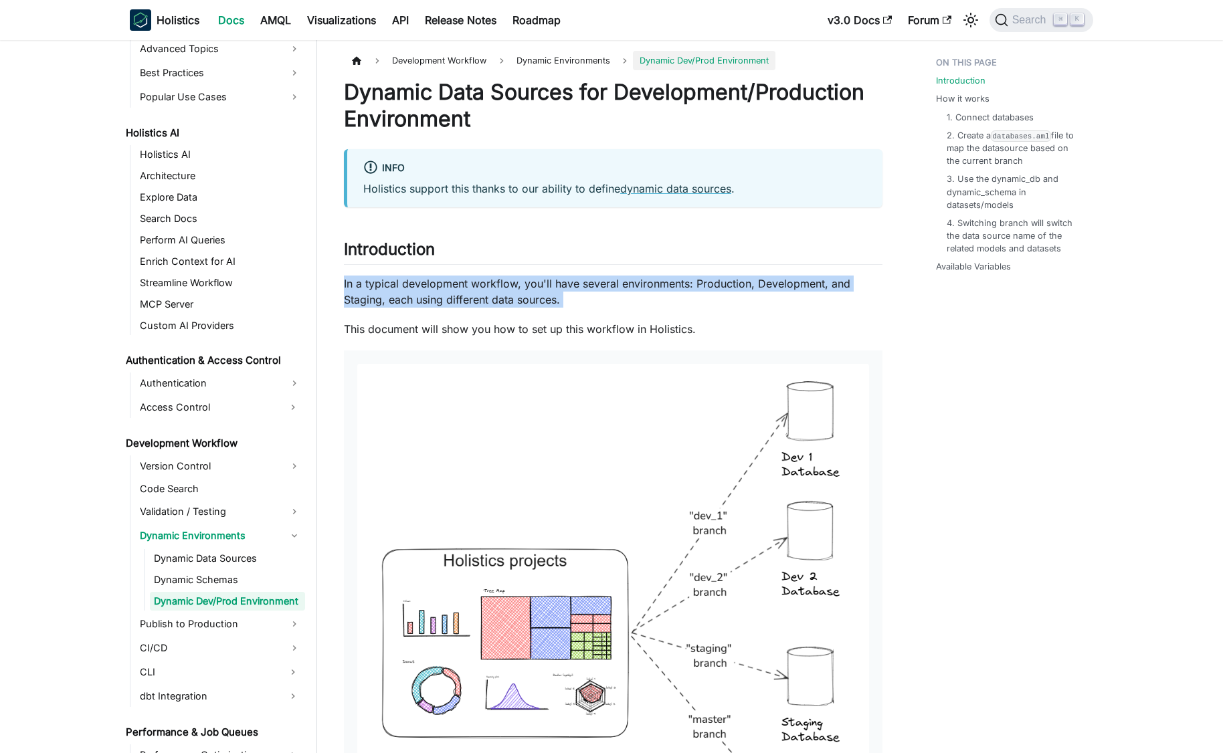
drag, startPoint x: 449, startPoint y: 280, endPoint x: 573, endPoint y: 276, distance: 124.5
click at [450, 280] on p "In a typical development workflow, you'll have several environments: Production…" at bounding box center [613, 292] width 539 height 32
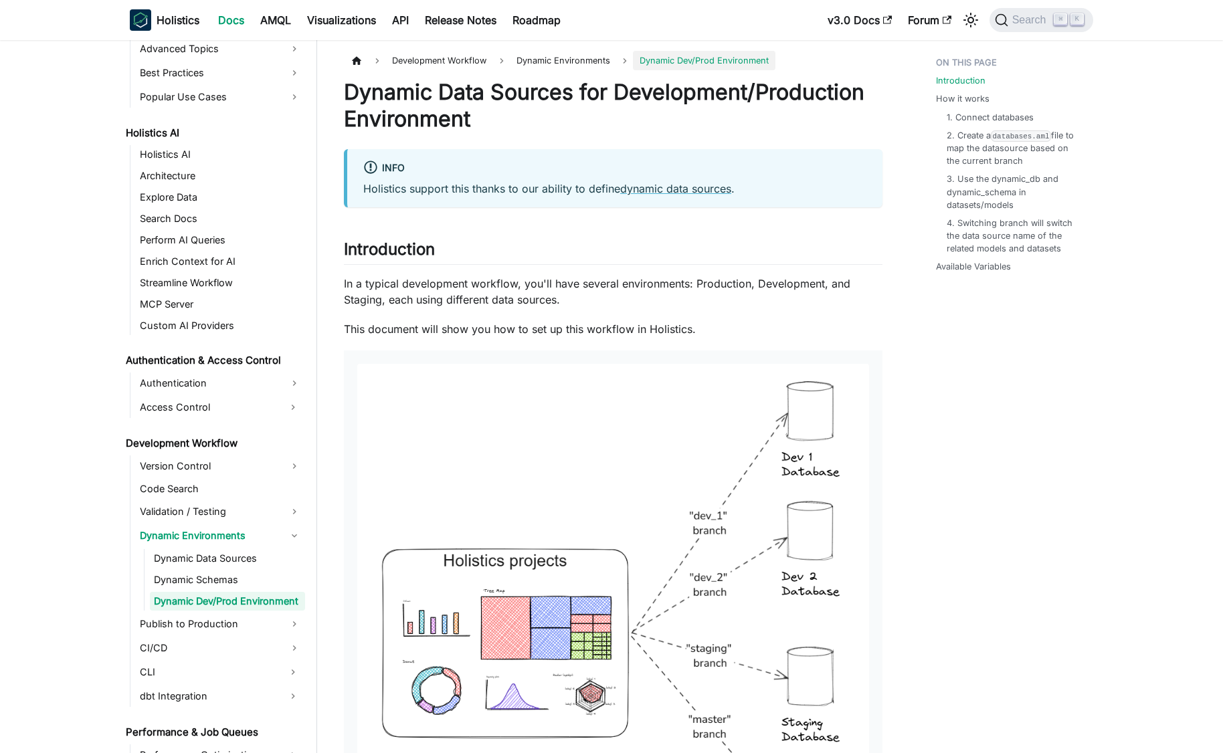
click at [573, 276] on p "In a typical development workflow, you'll have several environments: Production…" at bounding box center [613, 292] width 539 height 32
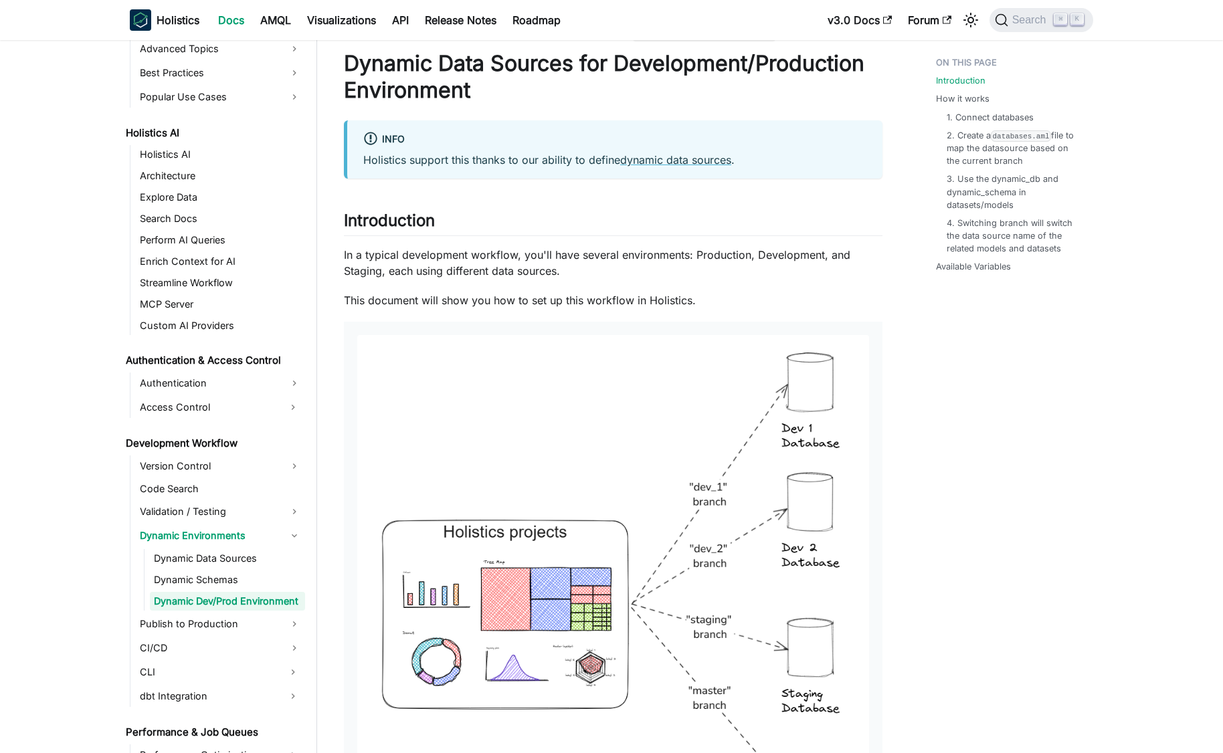
click at [678, 274] on p "In a typical development workflow, you'll have several environments: Production…" at bounding box center [613, 263] width 539 height 32
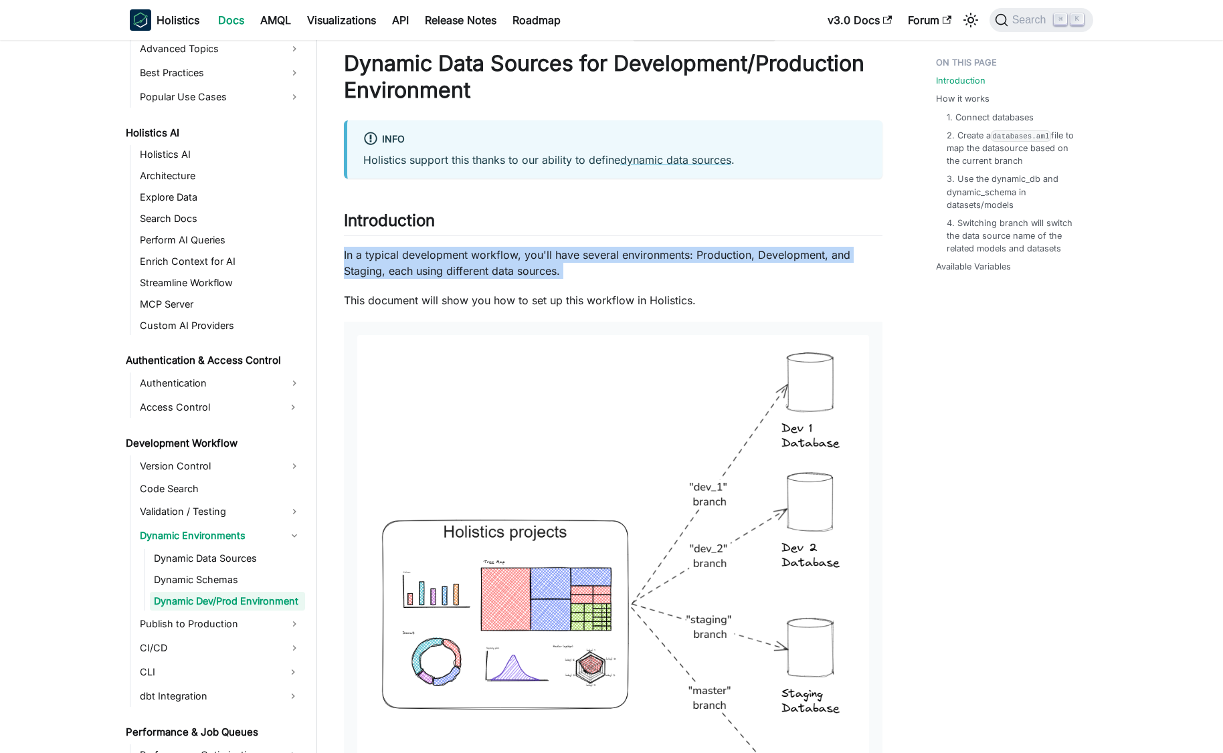
click at [678, 274] on p "In a typical development workflow, you'll have several environments: Production…" at bounding box center [613, 263] width 539 height 32
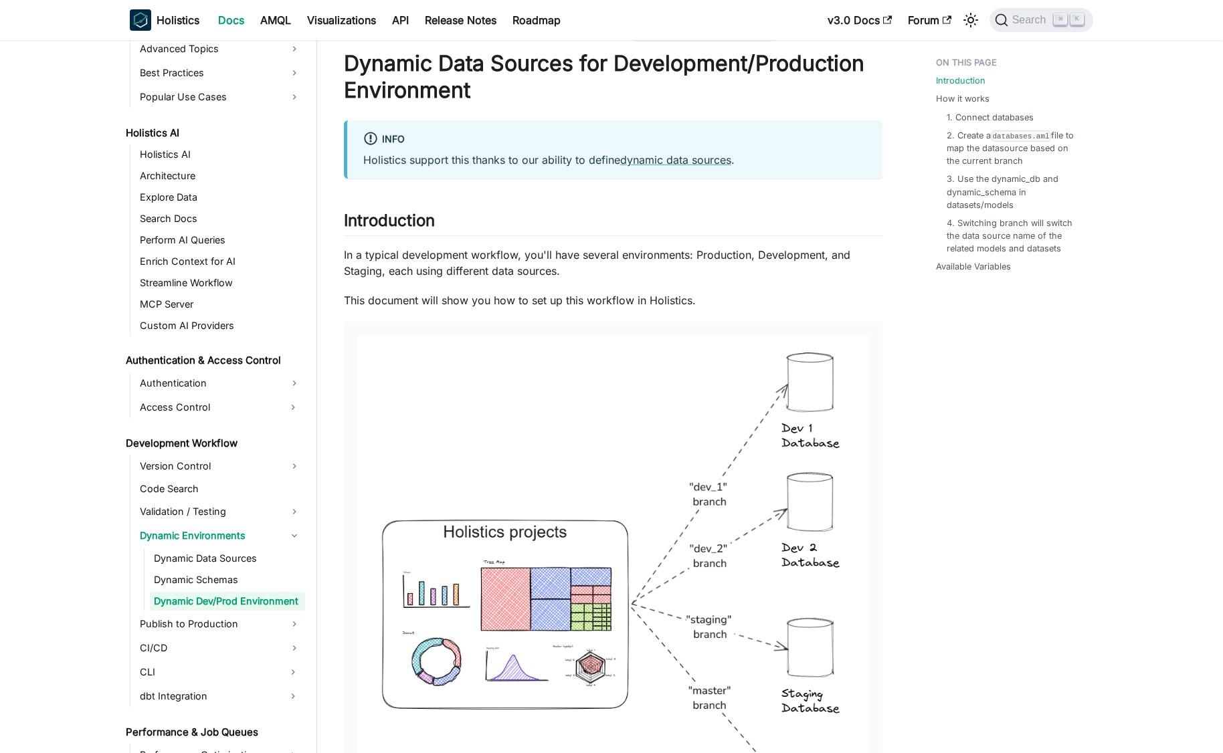
click at [667, 272] on p "In a typical development workflow, you'll have several environments: Production…" at bounding box center [613, 263] width 539 height 32
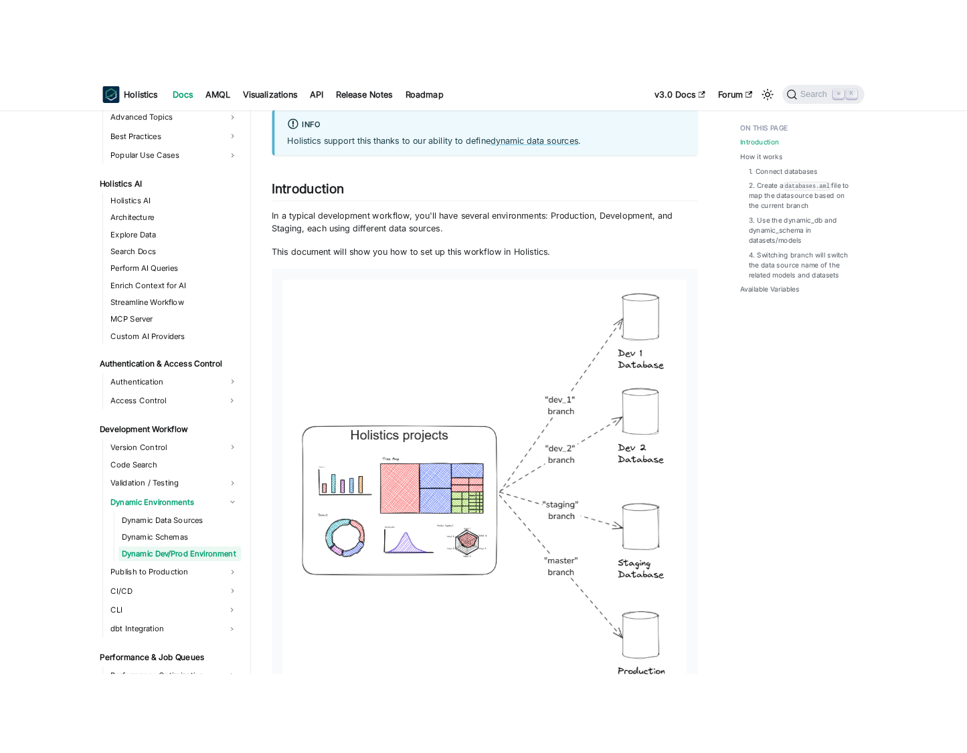
scroll to position [307, 0]
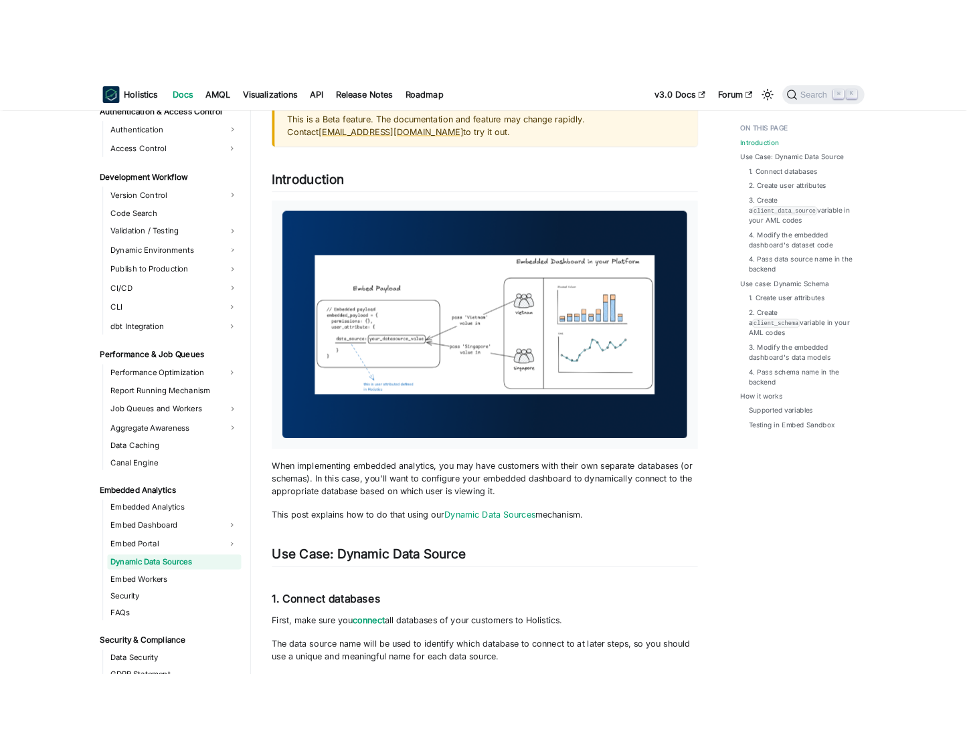
scroll to position [936, 0]
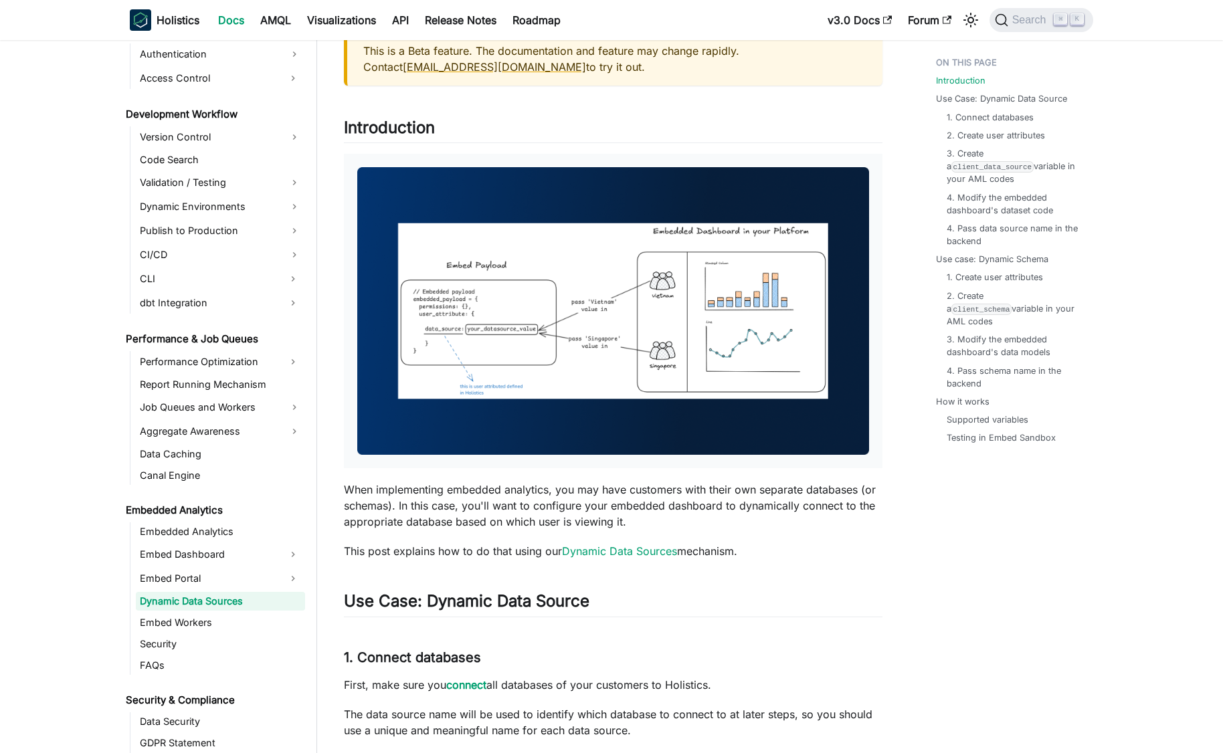
click at [504, 495] on p "When implementing embedded analytics, you may have customers with their own sep…" at bounding box center [613, 506] width 539 height 48
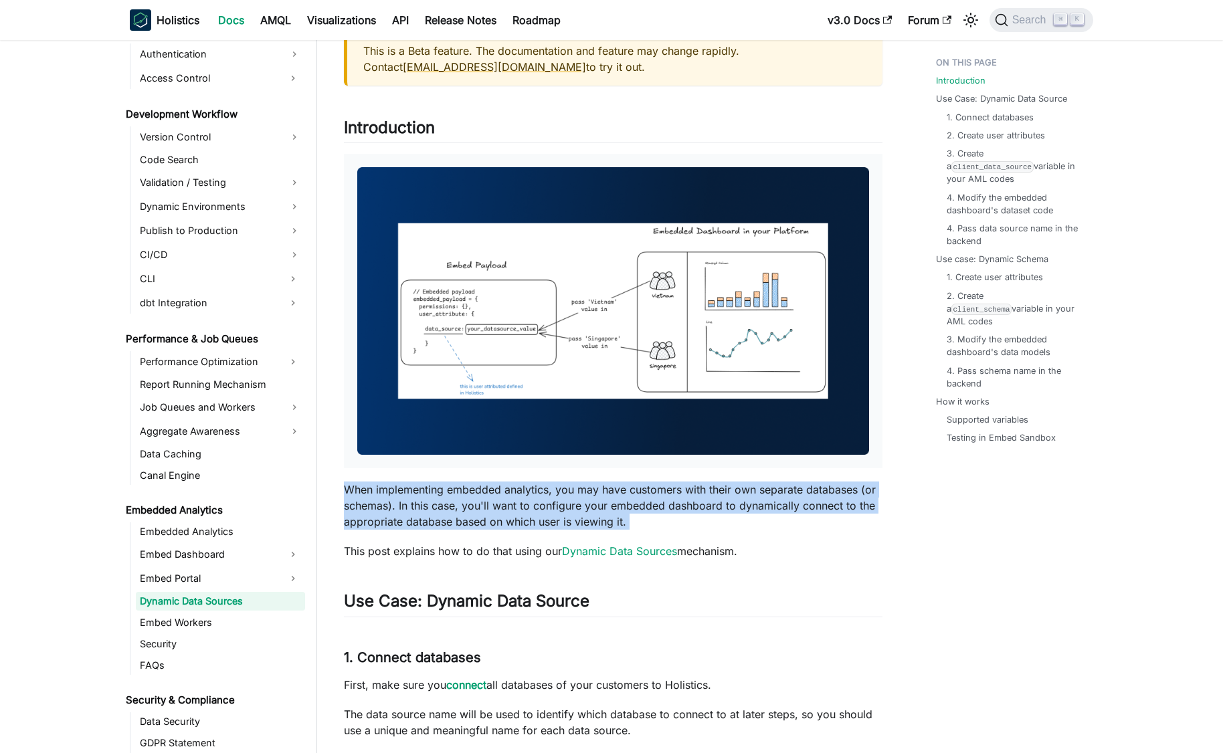
click at [504, 495] on p "When implementing embedded analytics, you may have customers with their own sep…" at bounding box center [613, 506] width 539 height 48
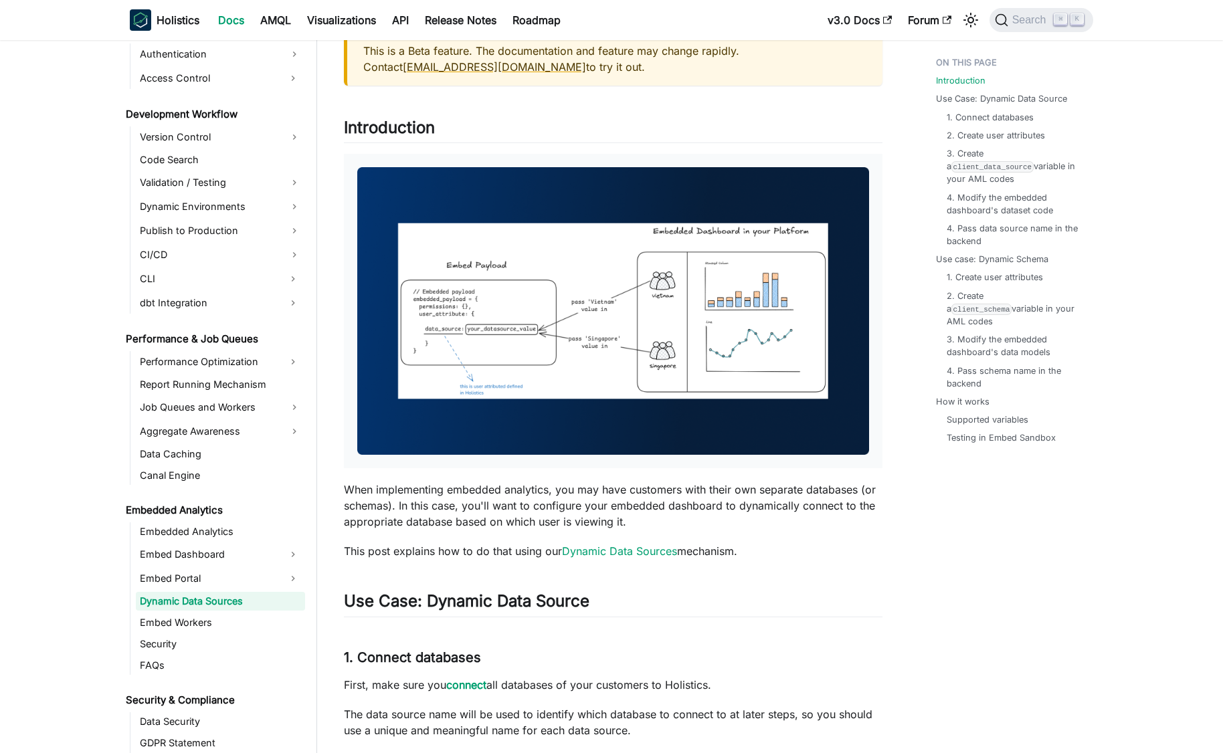
click at [539, 482] on p "When implementing embedded analytics, you may have customers with their own sep…" at bounding box center [613, 506] width 539 height 48
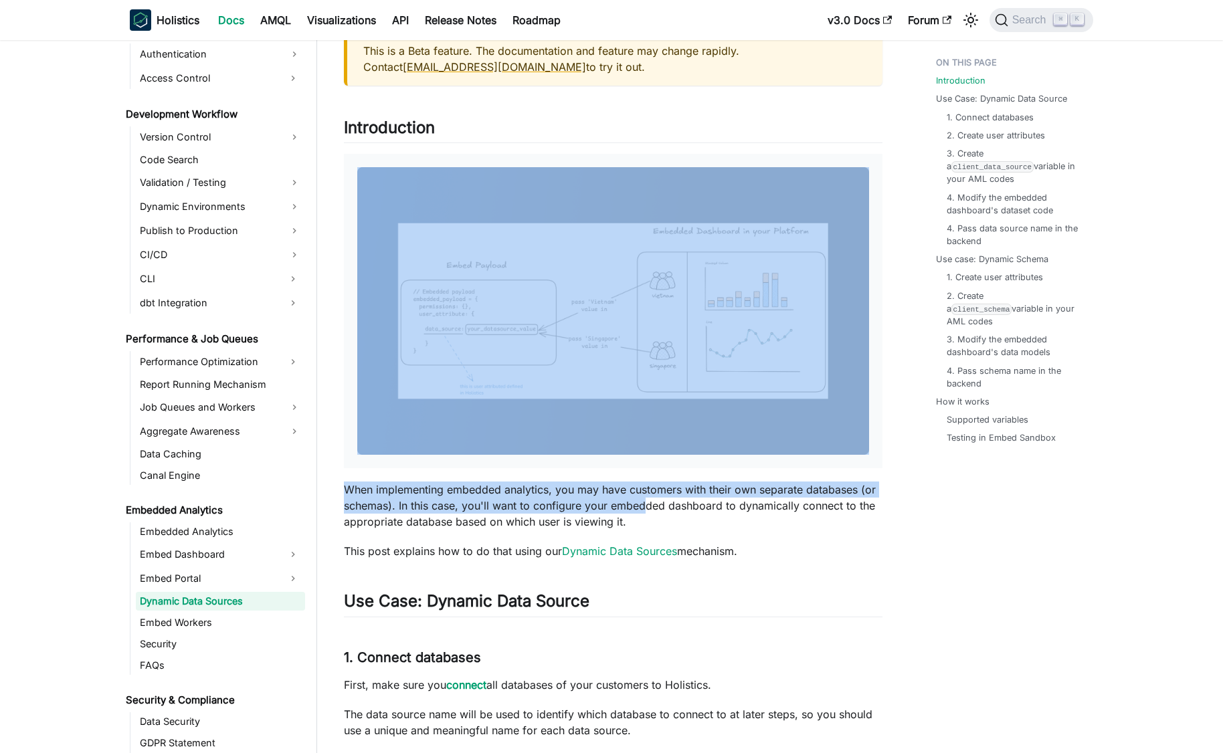
drag, startPoint x: 578, startPoint y: 465, endPoint x: 654, endPoint y: 510, distance: 88.2
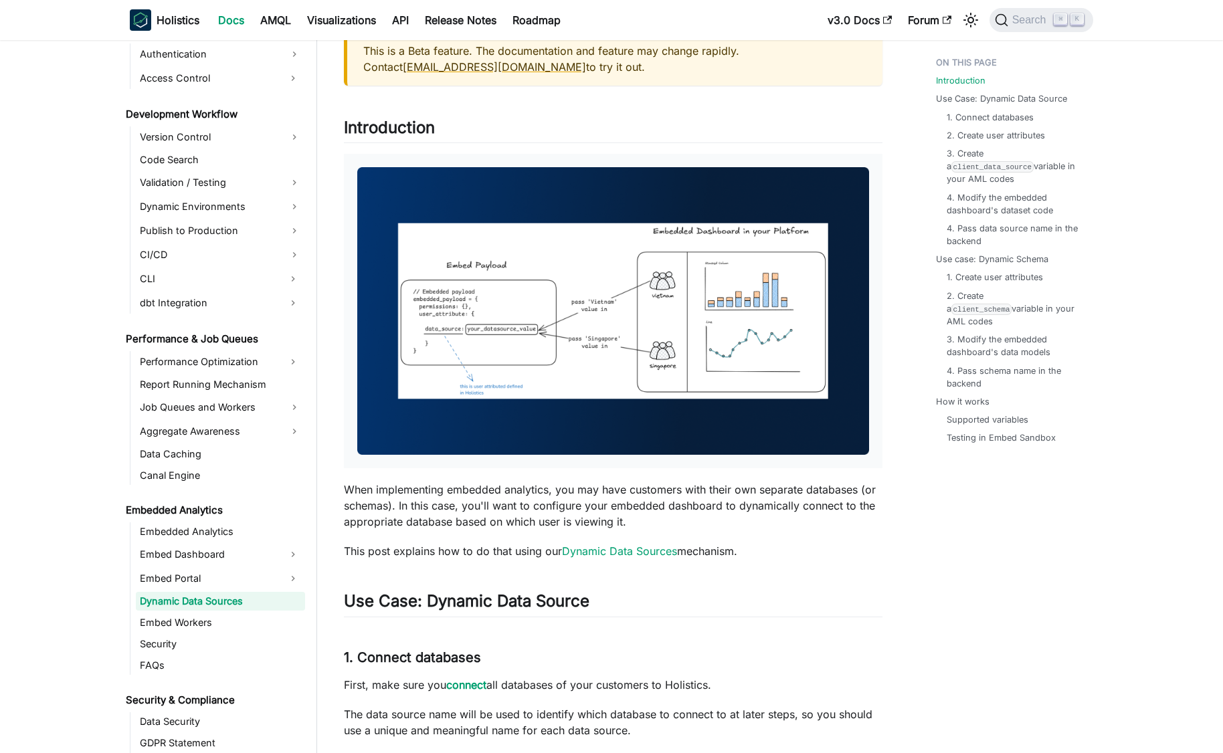
click at [658, 510] on p "When implementing embedded analytics, you may have customers with their own sep…" at bounding box center [613, 506] width 539 height 48
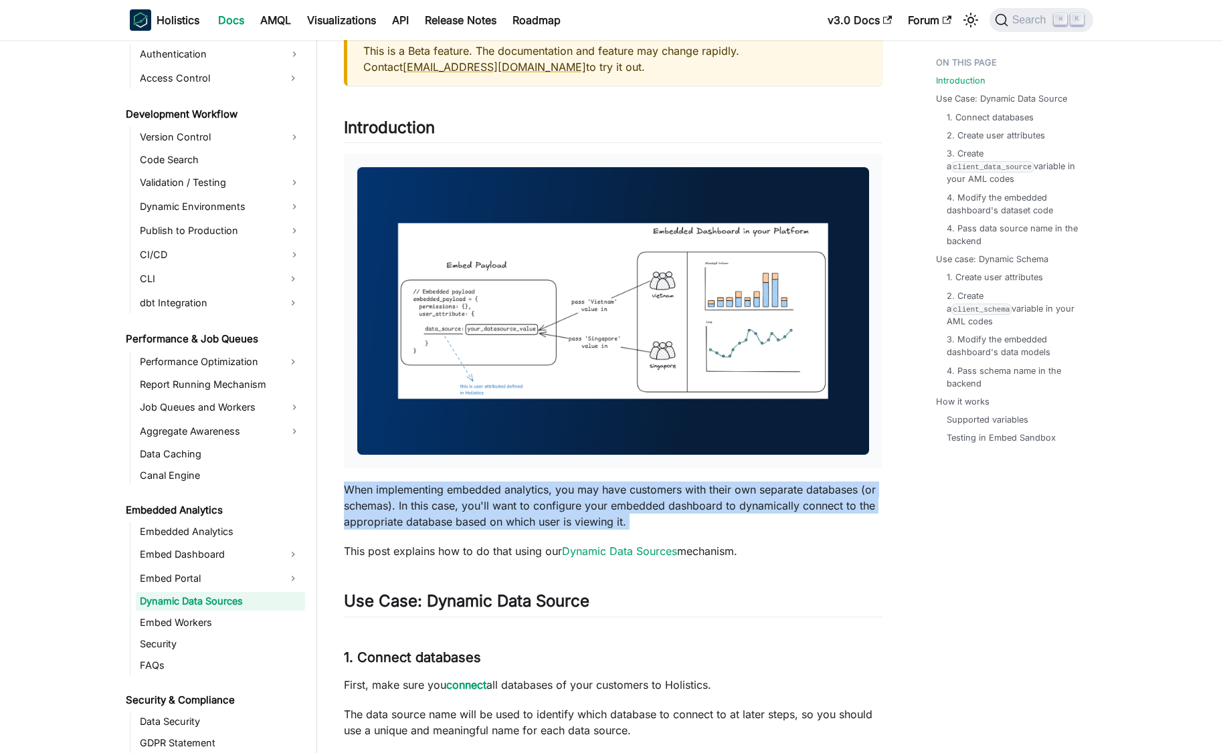
click at [658, 510] on p "When implementing embedded analytics, you may have customers with their own sep…" at bounding box center [613, 506] width 539 height 48
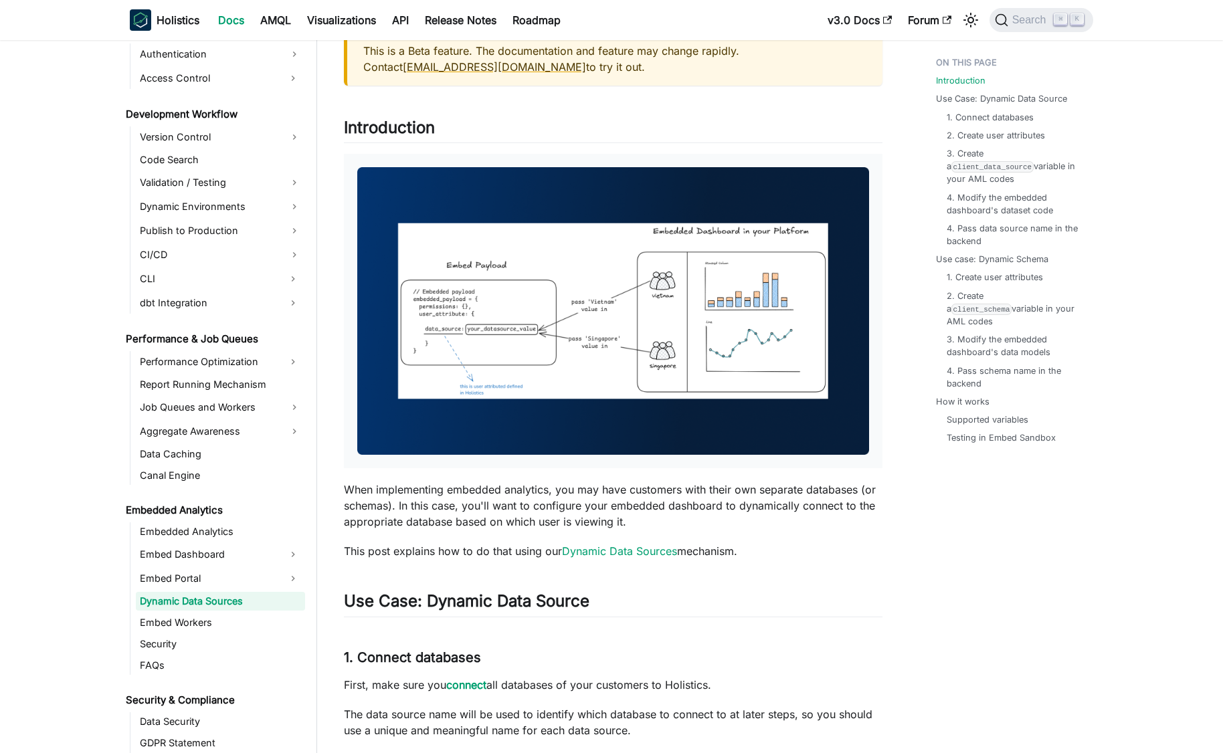
click at [674, 504] on p "When implementing embedded analytics, you may have customers with their own sep…" at bounding box center [613, 506] width 539 height 48
